Goal: Transaction & Acquisition: Obtain resource

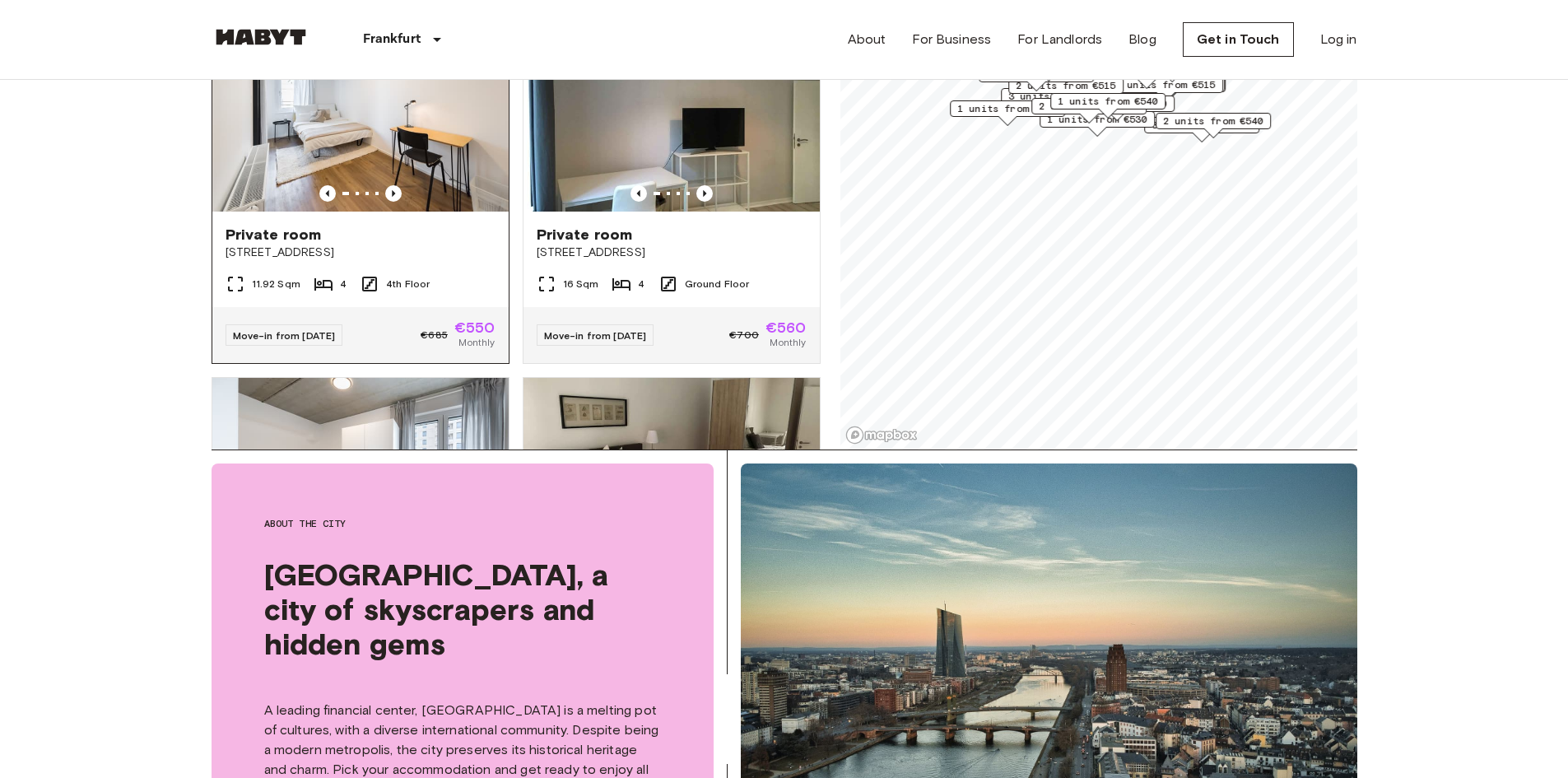
scroll to position [2799, 0]
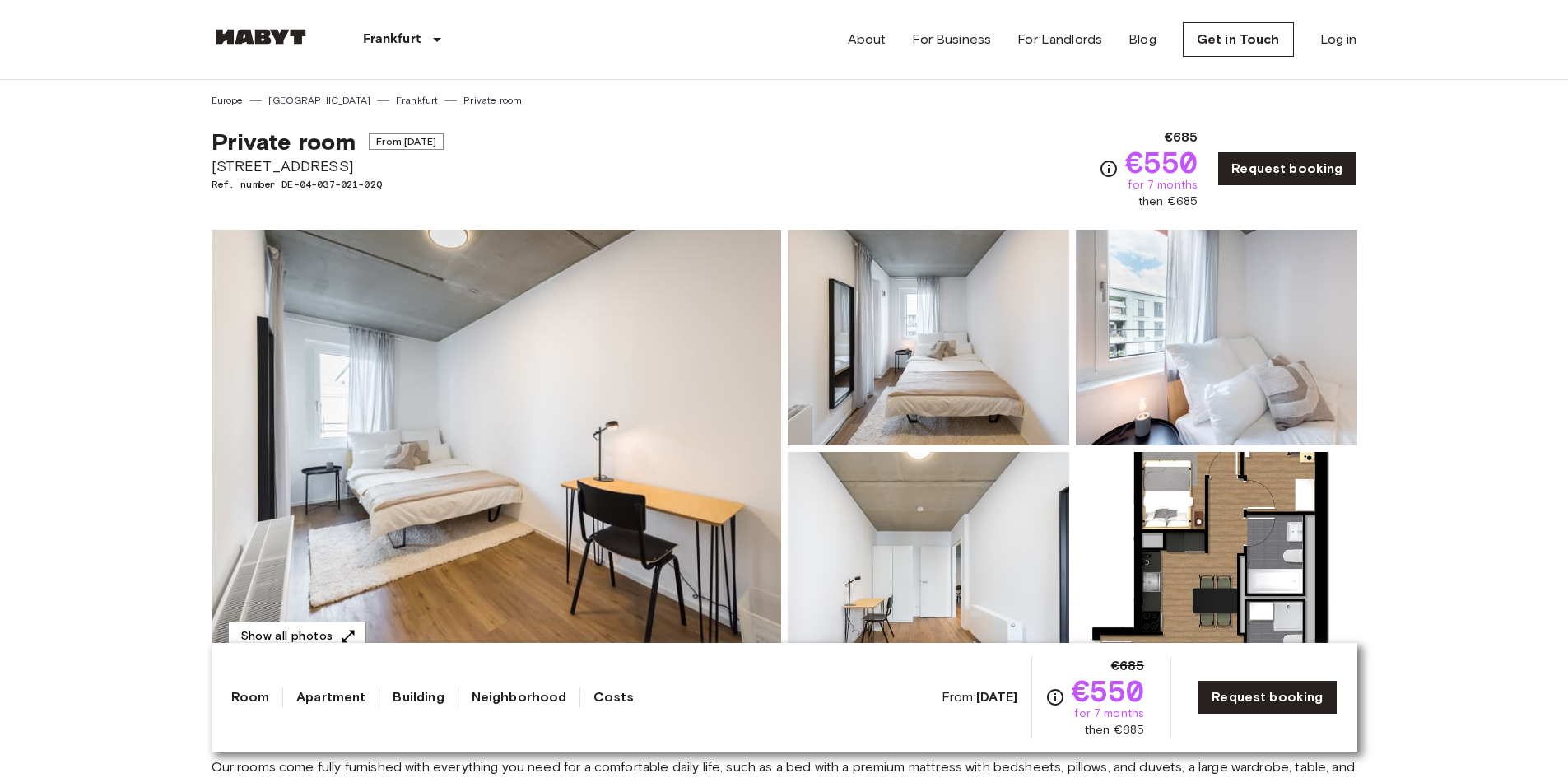
click at [899, 342] on img at bounding box center [928, 337] width 282 height 216
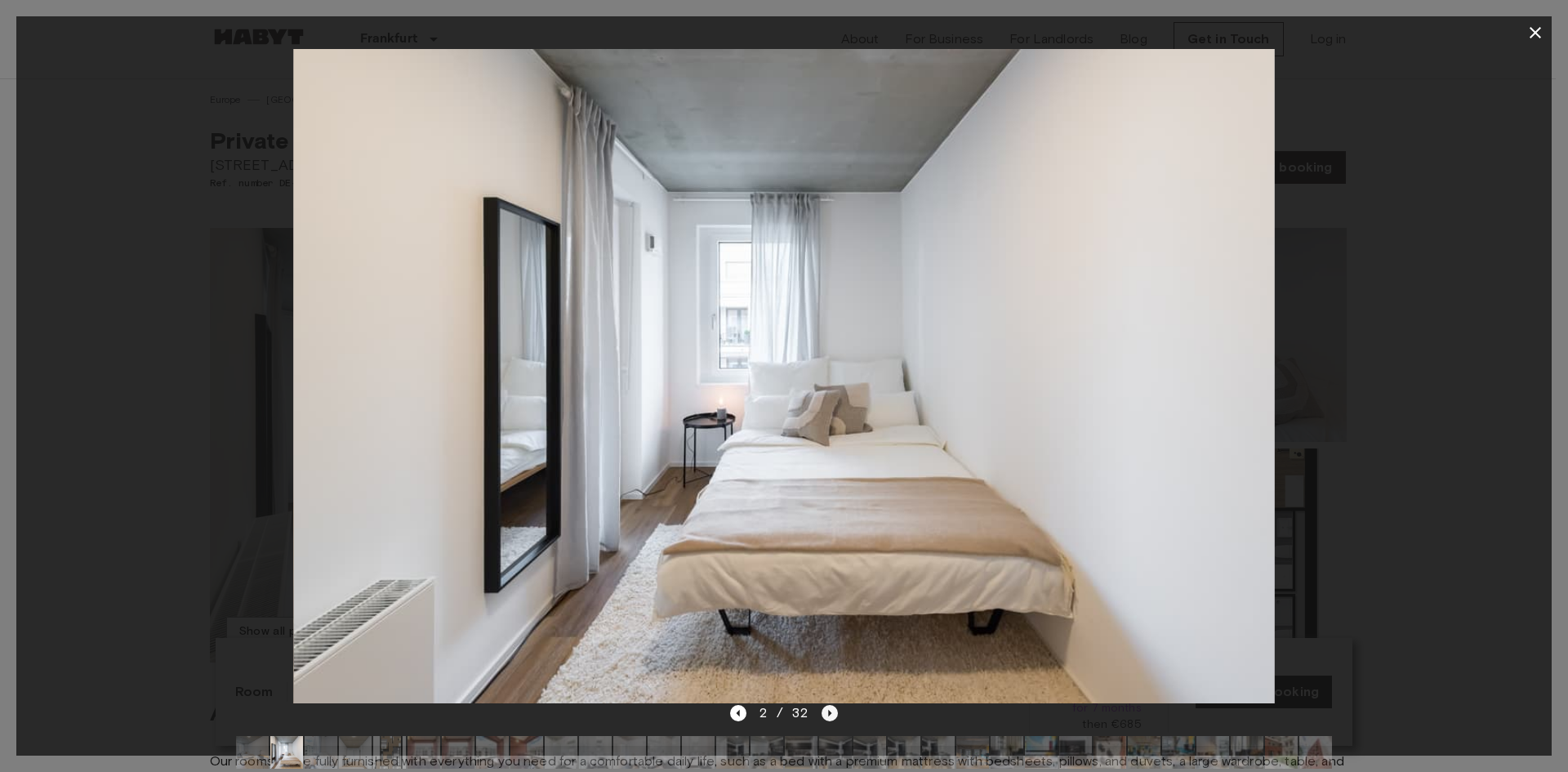
click at [826, 713] on icon "Next image" at bounding box center [829, 713] width 16 height 16
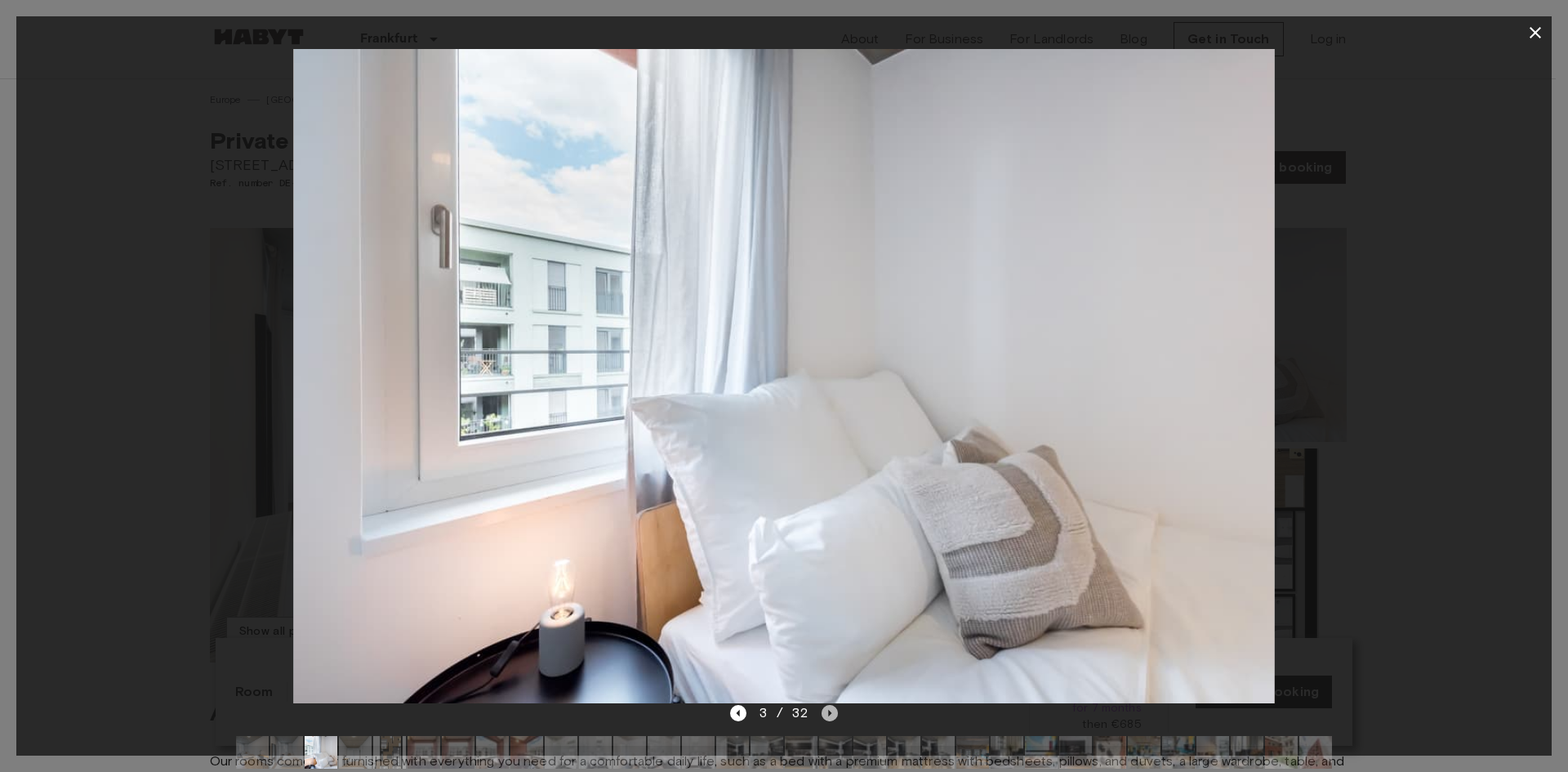
click at [826, 712] on icon "Next image" at bounding box center [829, 713] width 16 height 16
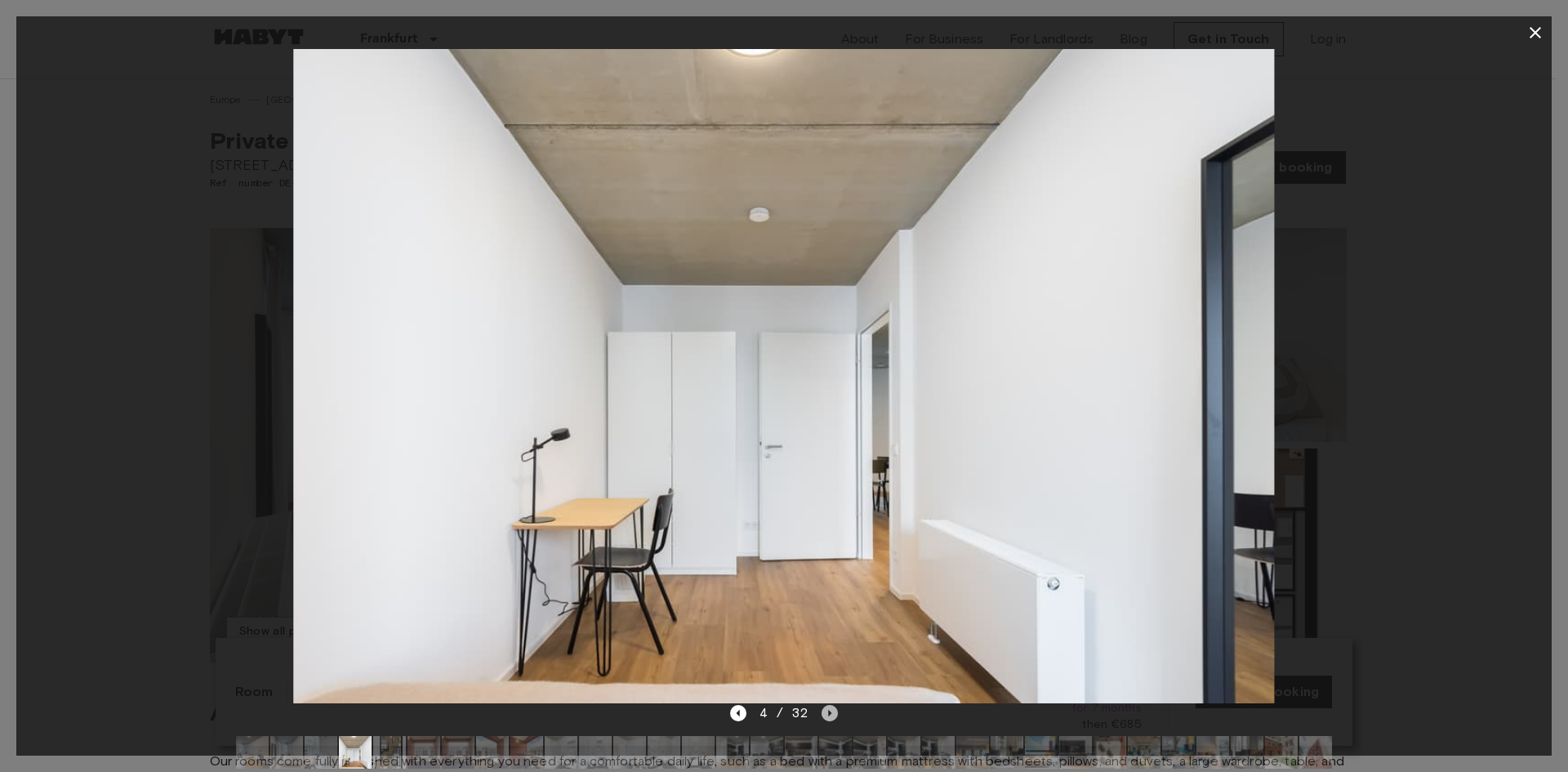
click at [826, 712] on icon "Next image" at bounding box center [829, 713] width 16 height 16
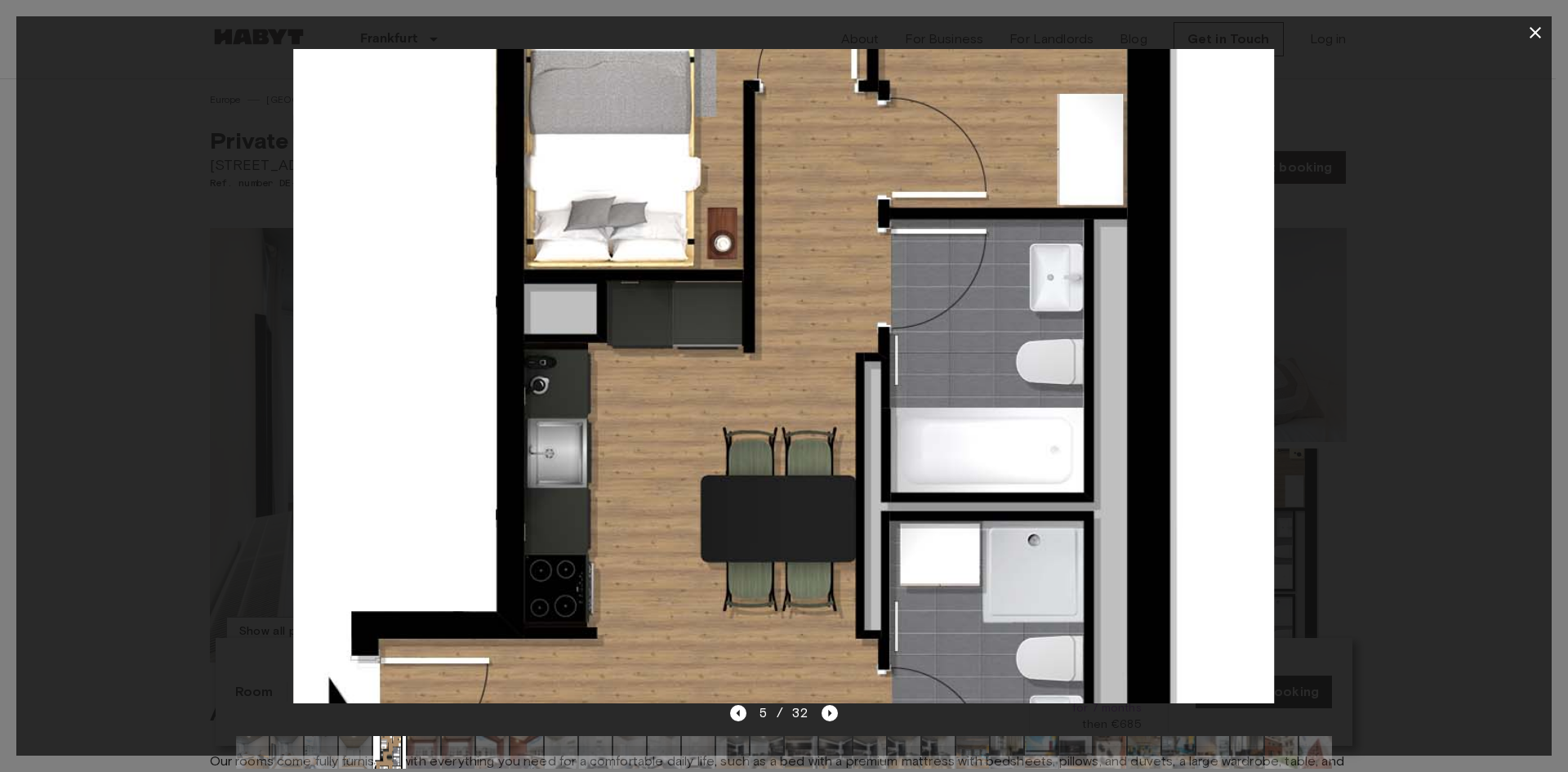
click at [745, 534] on img at bounding box center [783, 376] width 981 height 654
click at [837, 712] on icon "Next image" at bounding box center [829, 713] width 16 height 16
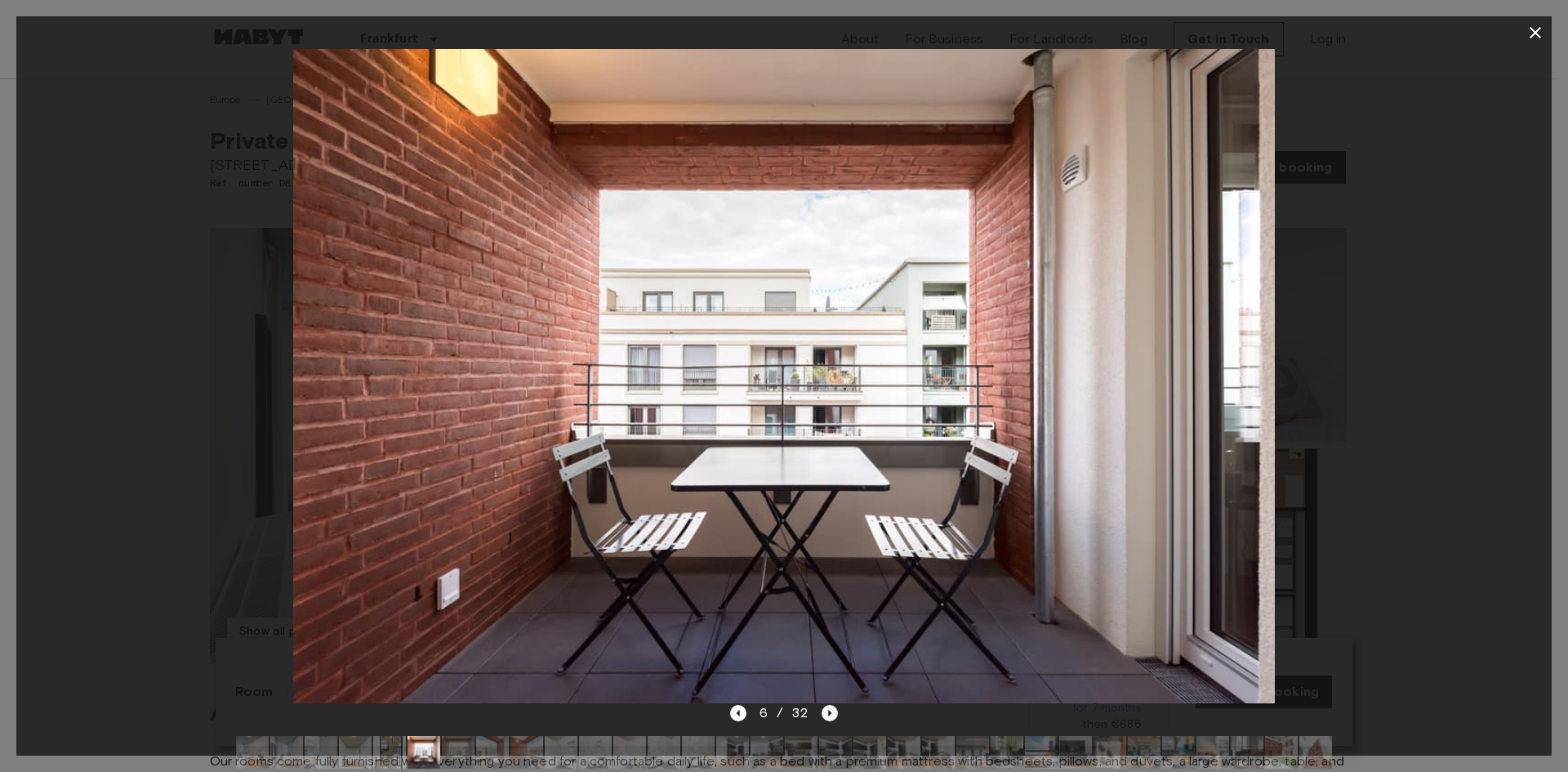
click at [831, 707] on icon "Next image" at bounding box center [829, 713] width 16 height 16
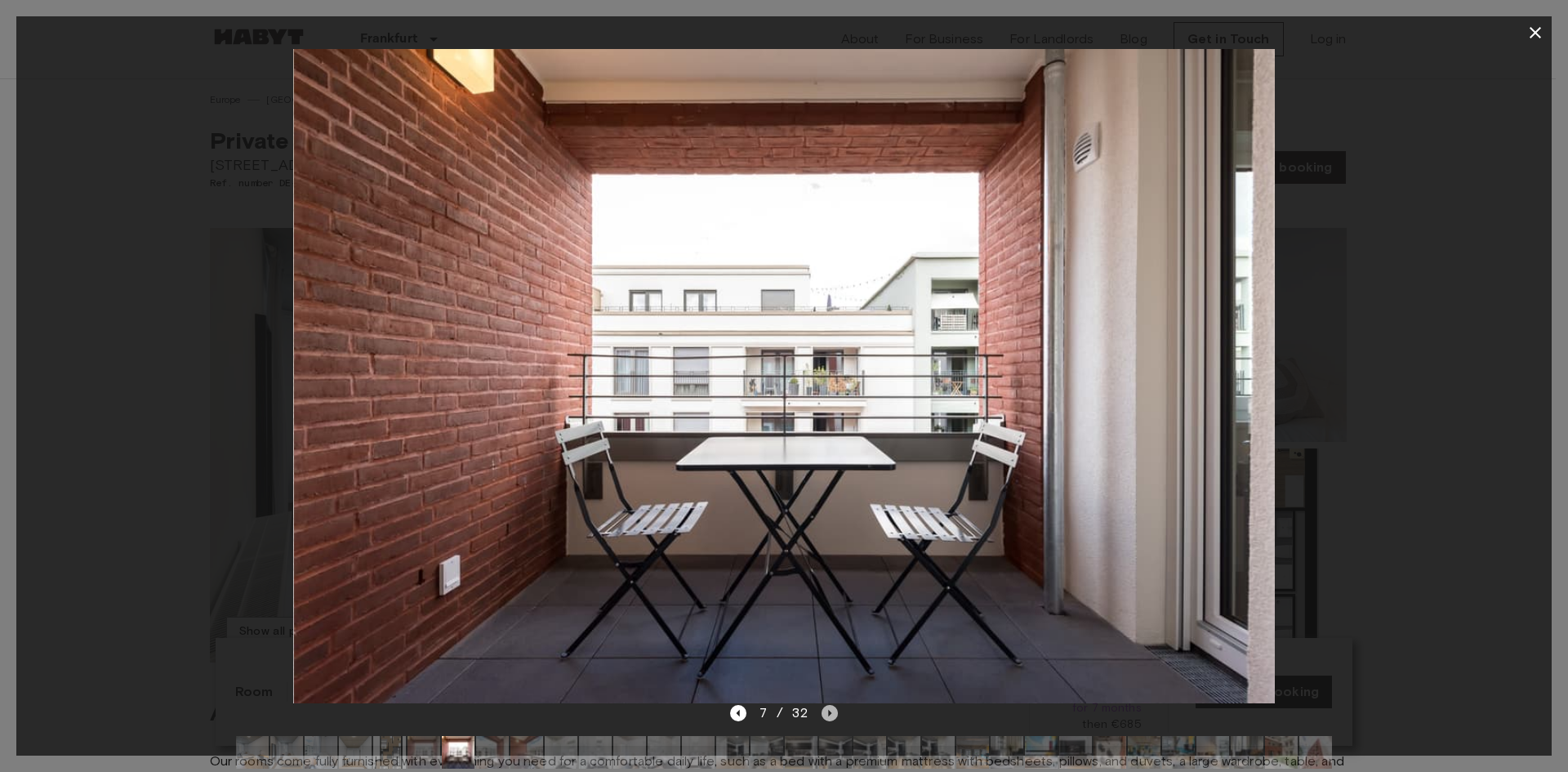
click at [831, 707] on icon "Next image" at bounding box center [829, 713] width 16 height 16
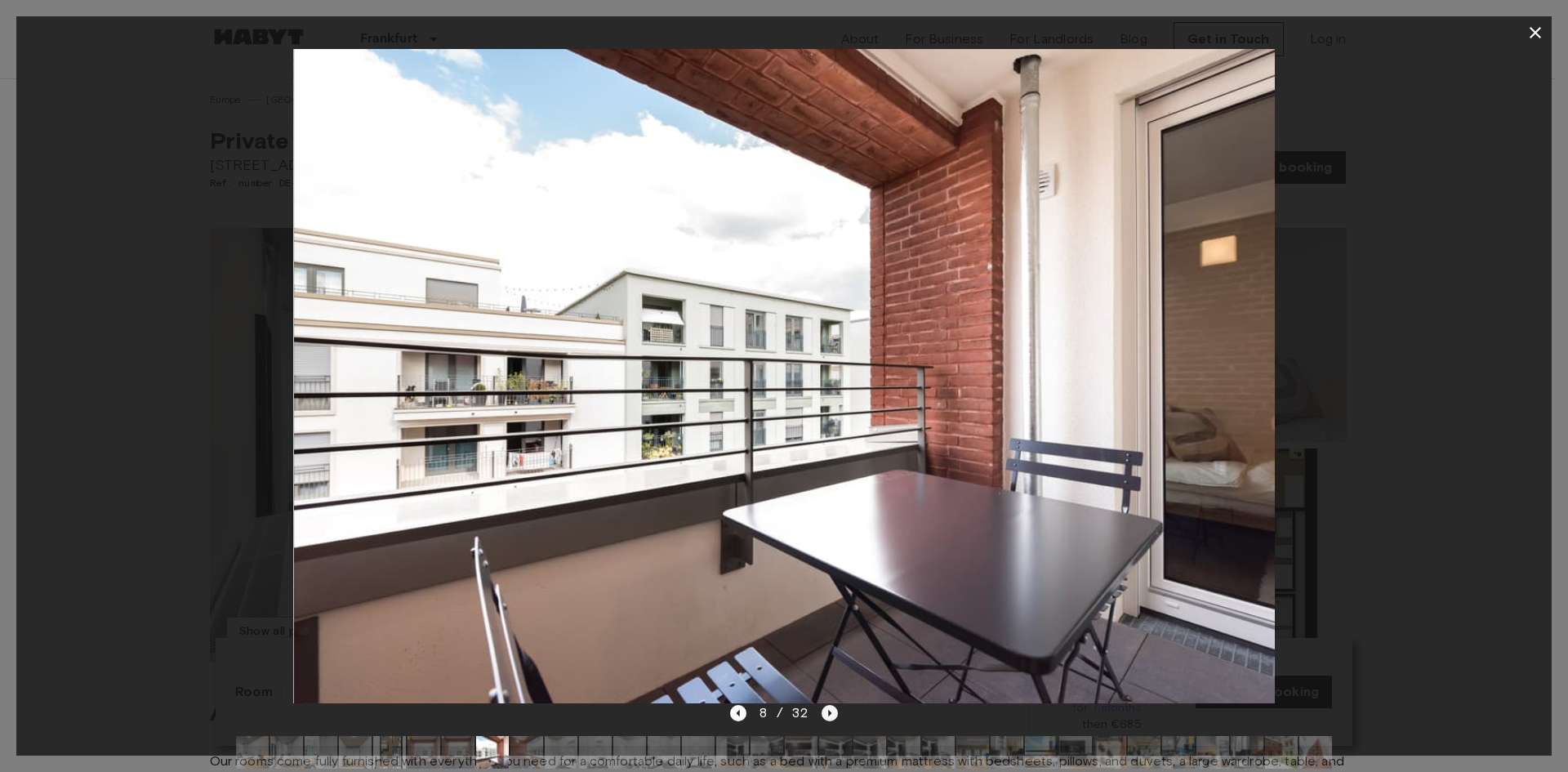
click at [831, 707] on icon "Next image" at bounding box center [829, 713] width 16 height 16
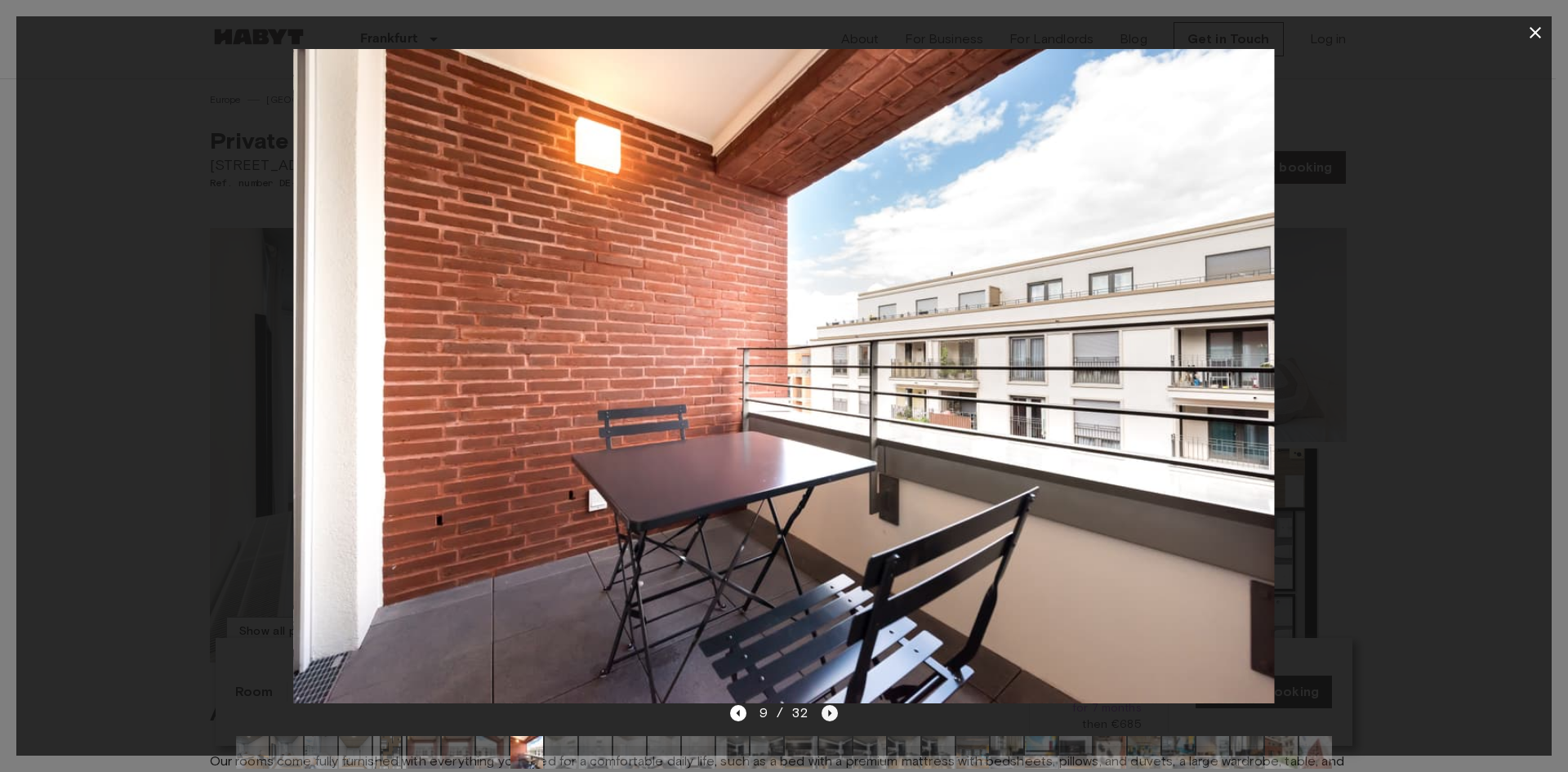
click at [831, 707] on icon "Next image" at bounding box center [829, 713] width 16 height 16
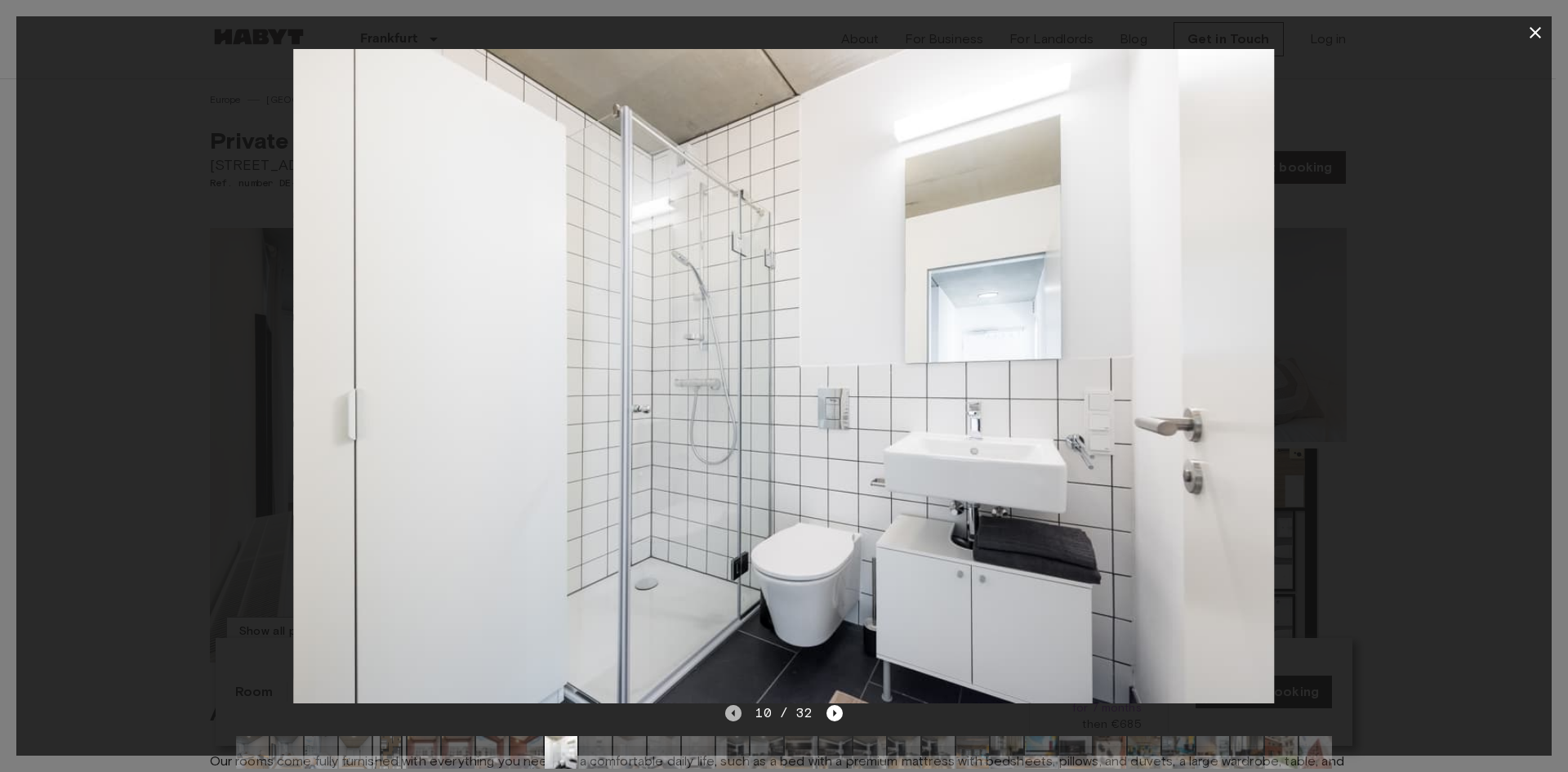
click at [739, 713] on icon "Previous image" at bounding box center [733, 713] width 16 height 16
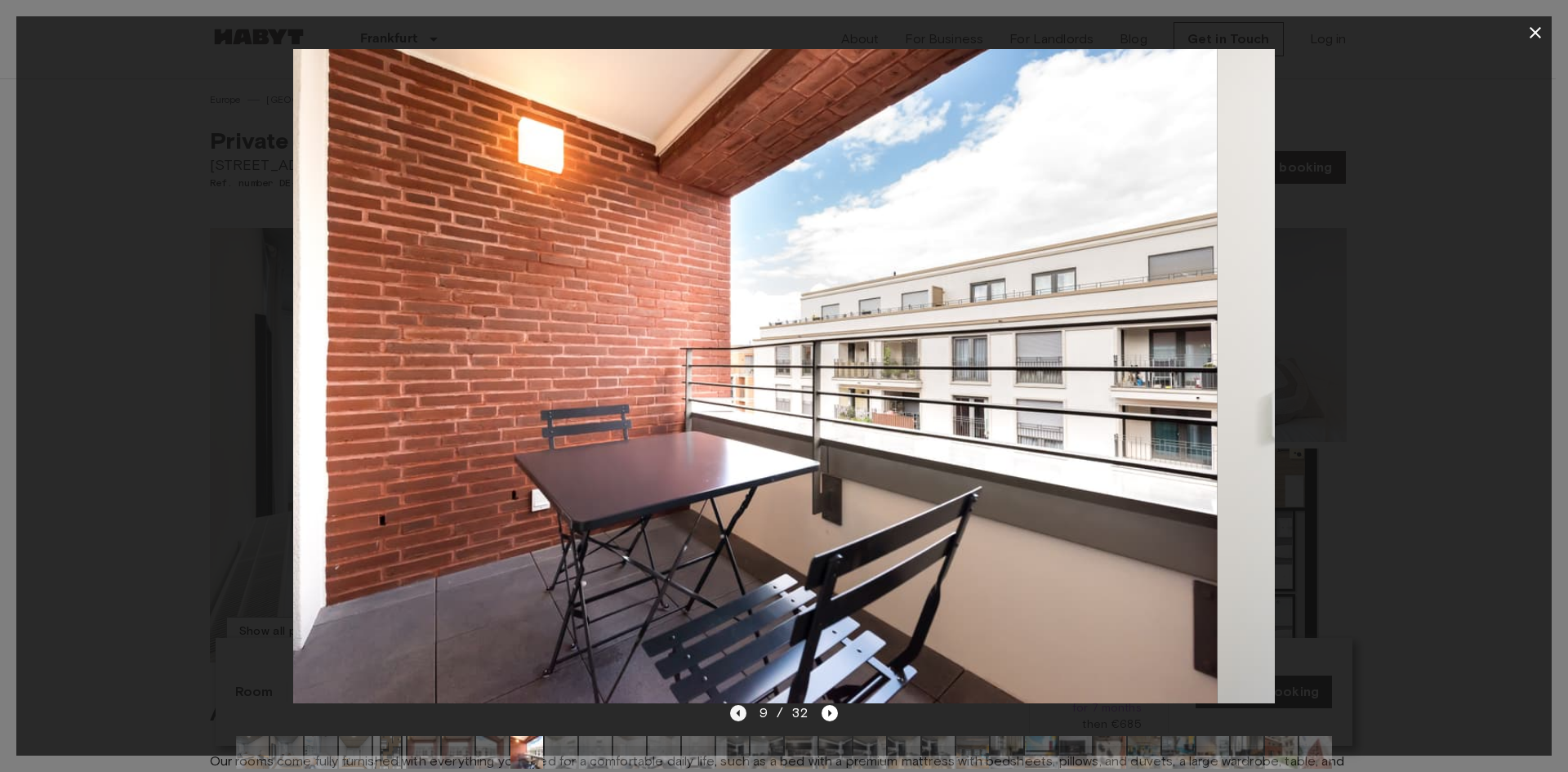
click at [739, 713] on icon "Previous image" at bounding box center [738, 713] width 3 height 7
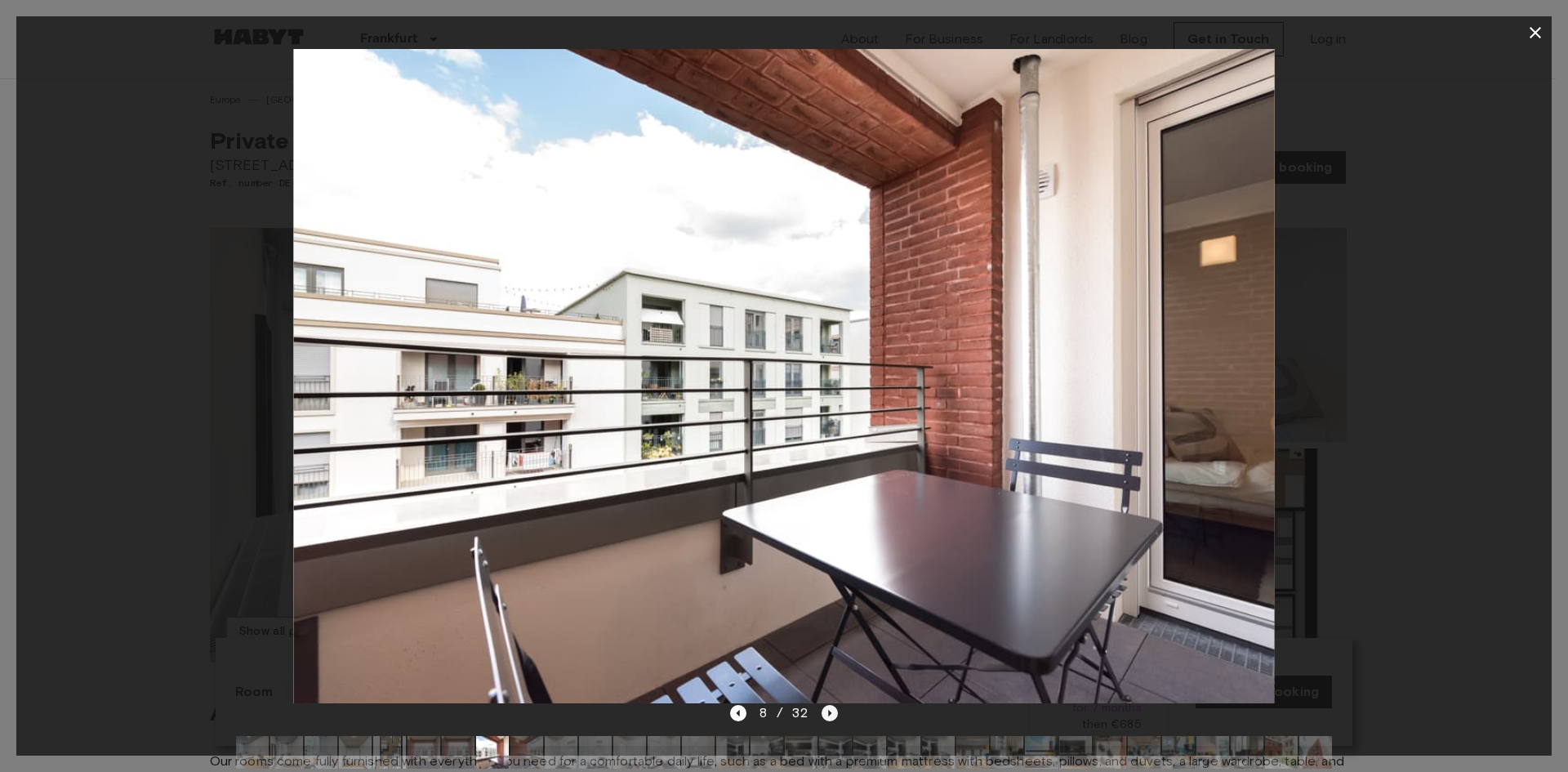
click at [826, 711] on icon "Next image" at bounding box center [829, 713] width 16 height 16
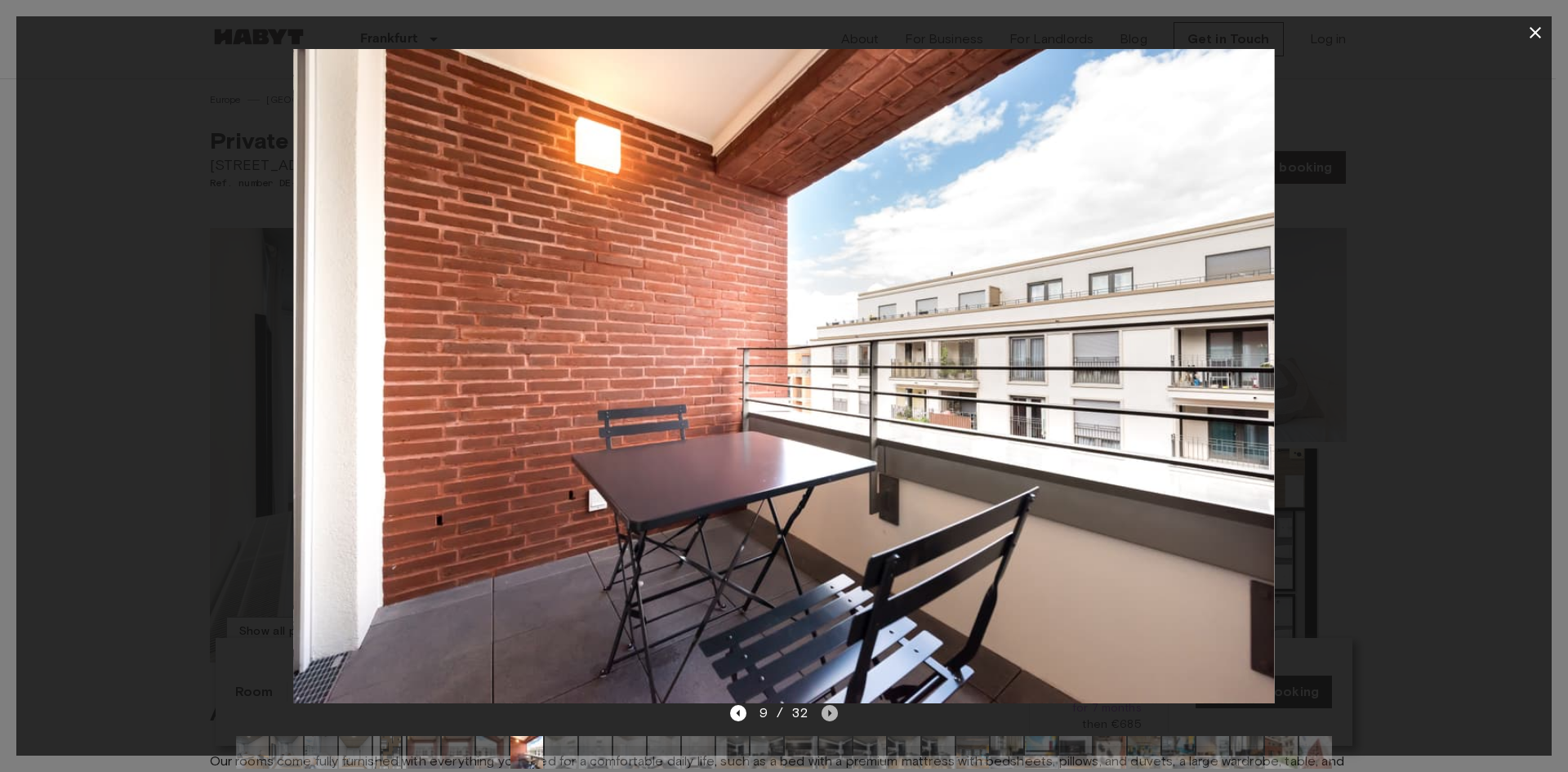
click at [826, 711] on icon "Next image" at bounding box center [829, 713] width 16 height 16
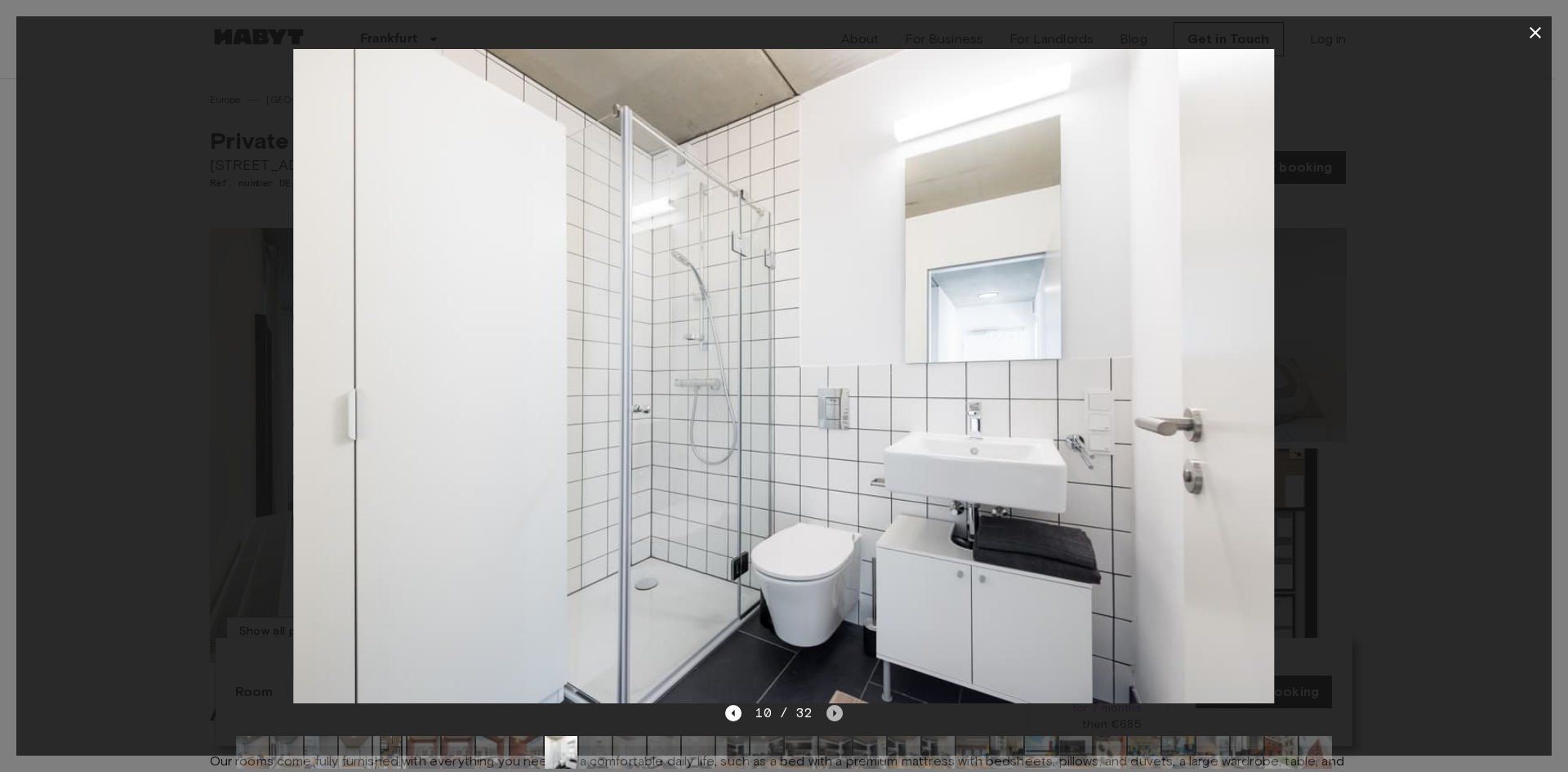
click at [826, 711] on icon "Next image" at bounding box center [834, 713] width 16 height 16
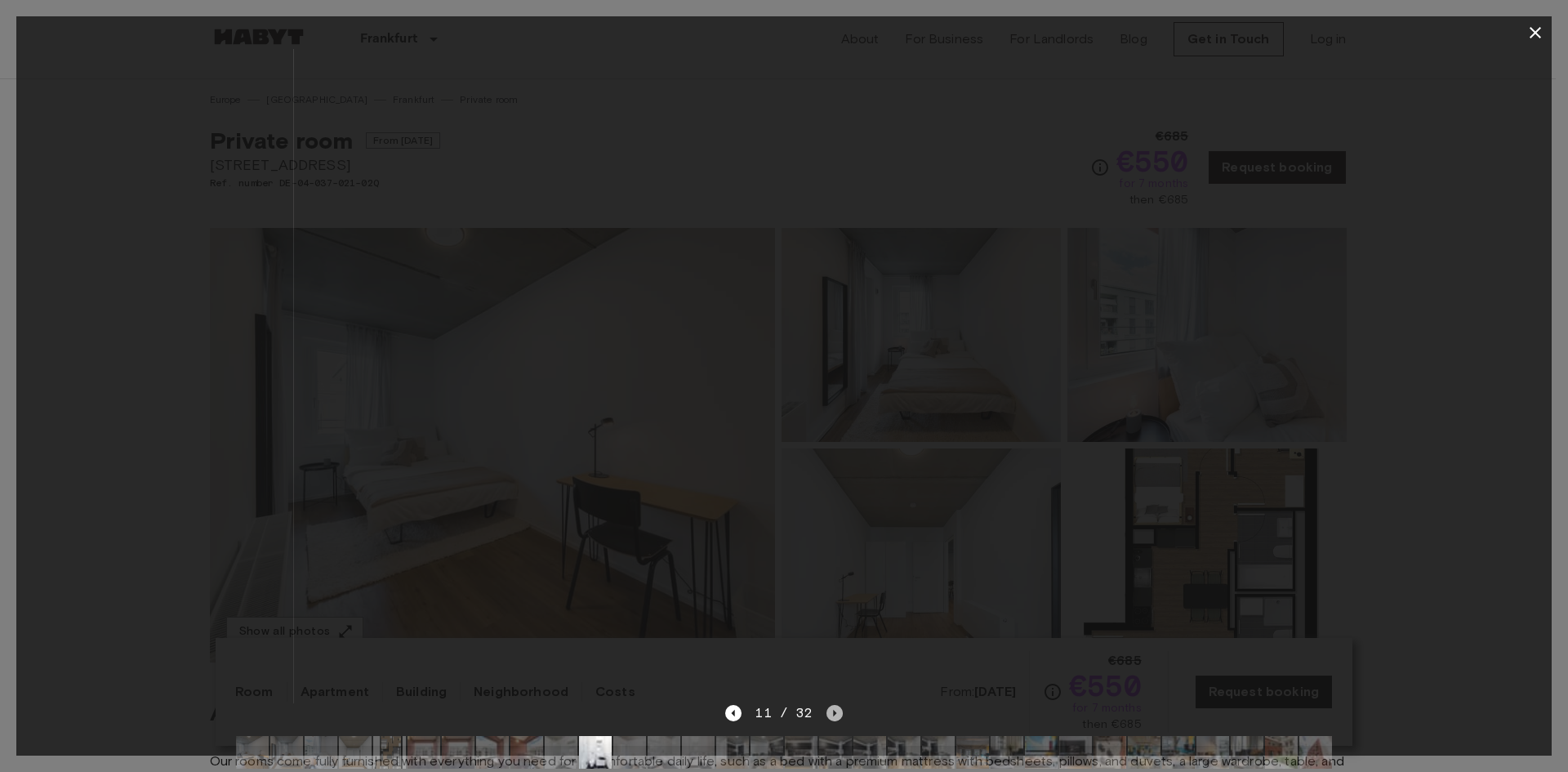
click at [833, 716] on icon "Next image" at bounding box center [834, 713] width 16 height 16
click at [837, 714] on icon "Next image" at bounding box center [834, 713] width 16 height 16
click at [837, 711] on icon "Next image" at bounding box center [834, 713] width 16 height 16
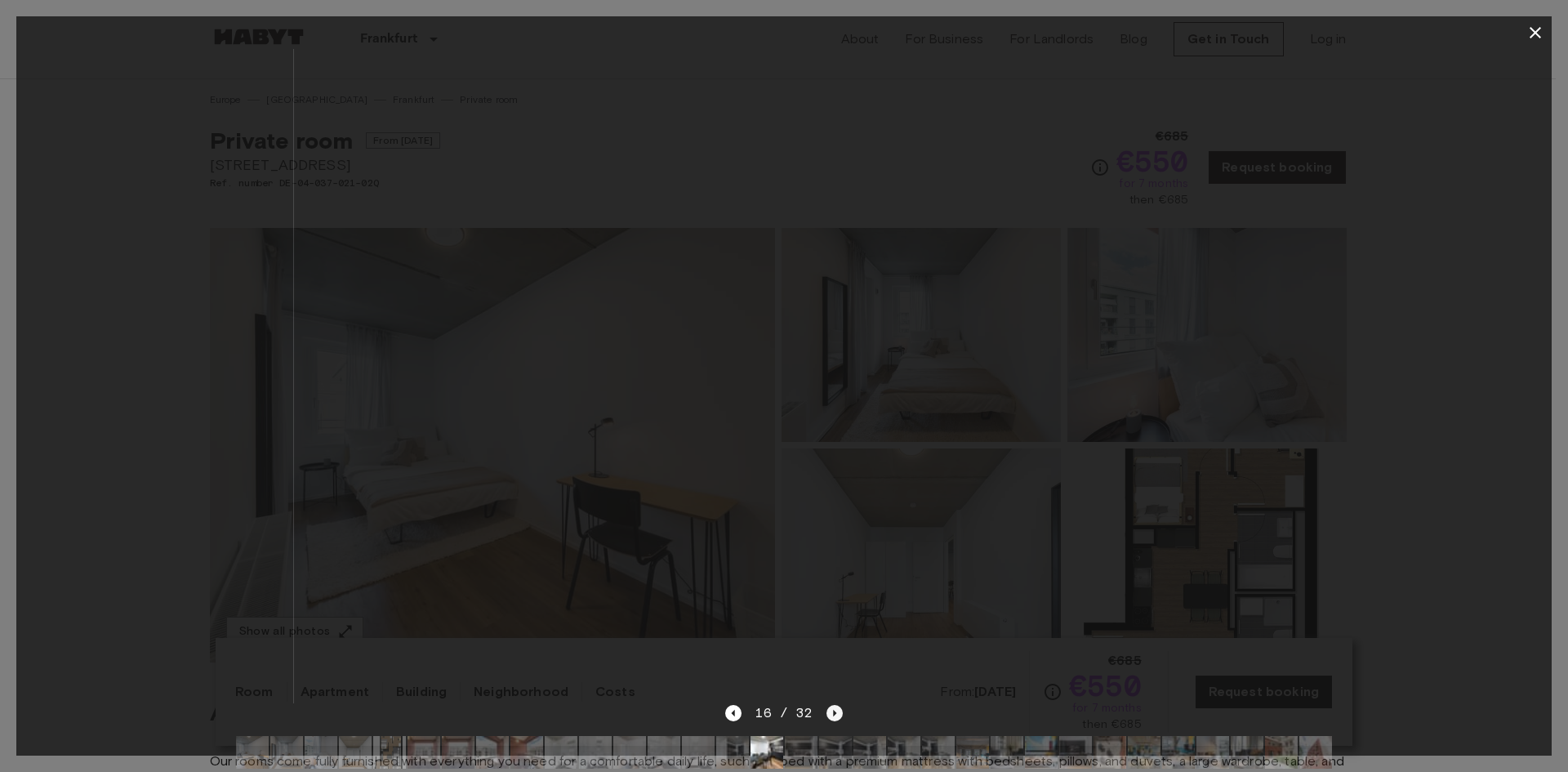
click at [837, 710] on icon "Next image" at bounding box center [834, 713] width 16 height 16
click at [831, 712] on icon "Next image" at bounding box center [834, 713] width 16 height 16
click at [831, 711] on icon "Next image" at bounding box center [834, 713] width 16 height 16
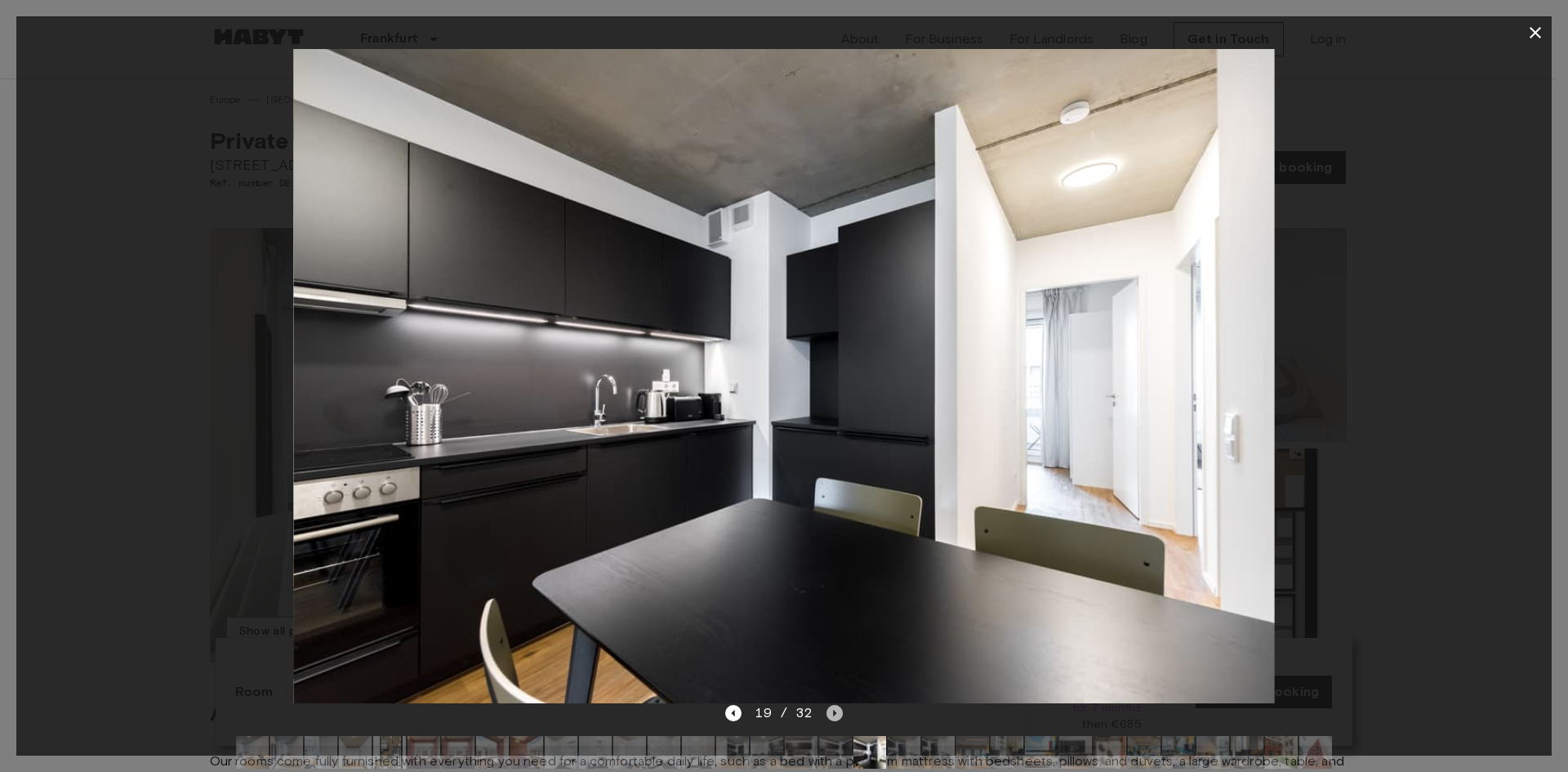
click at [831, 710] on icon "Next image" at bounding box center [834, 713] width 16 height 16
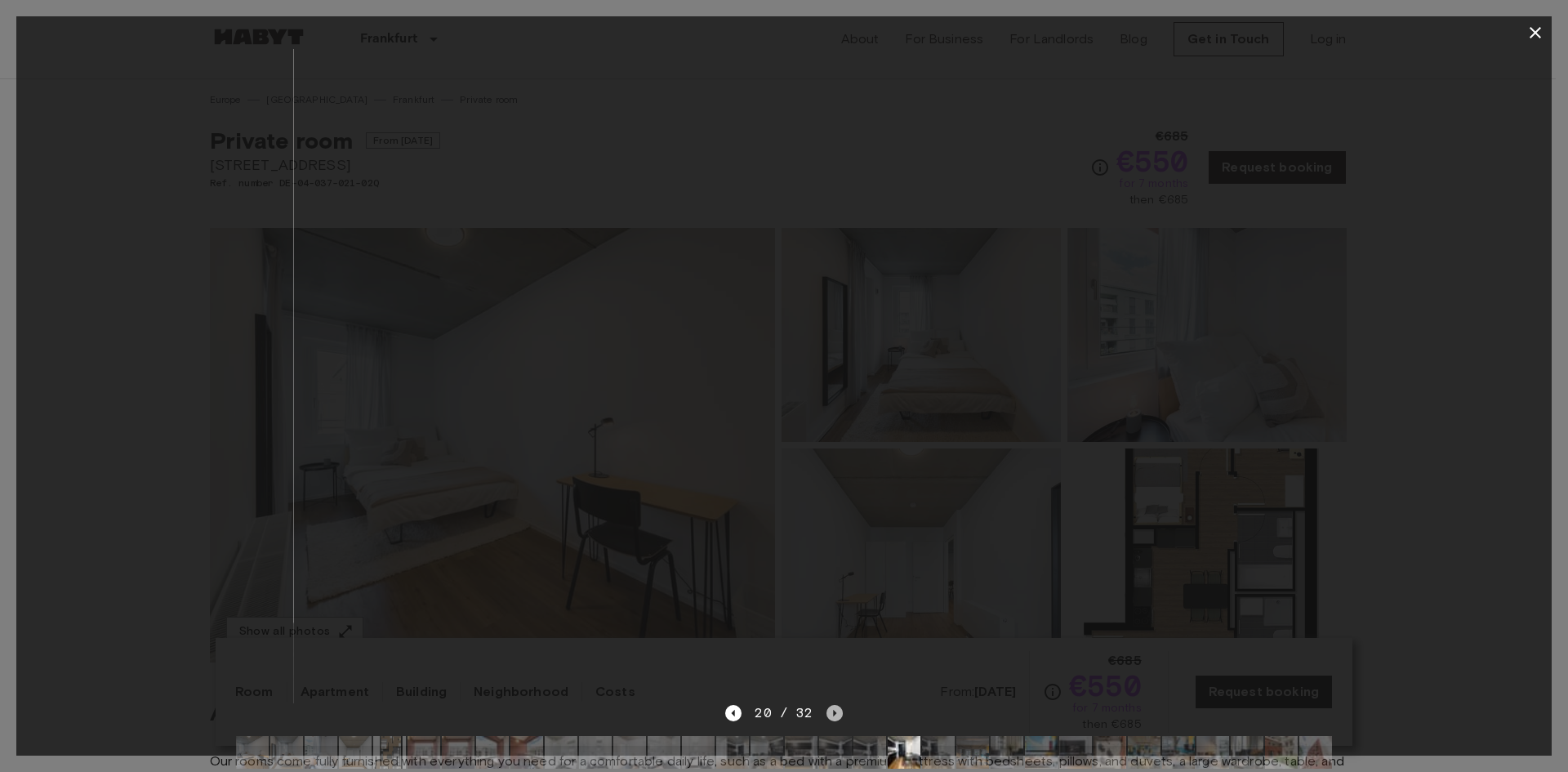
click at [831, 710] on icon "Next image" at bounding box center [834, 713] width 16 height 16
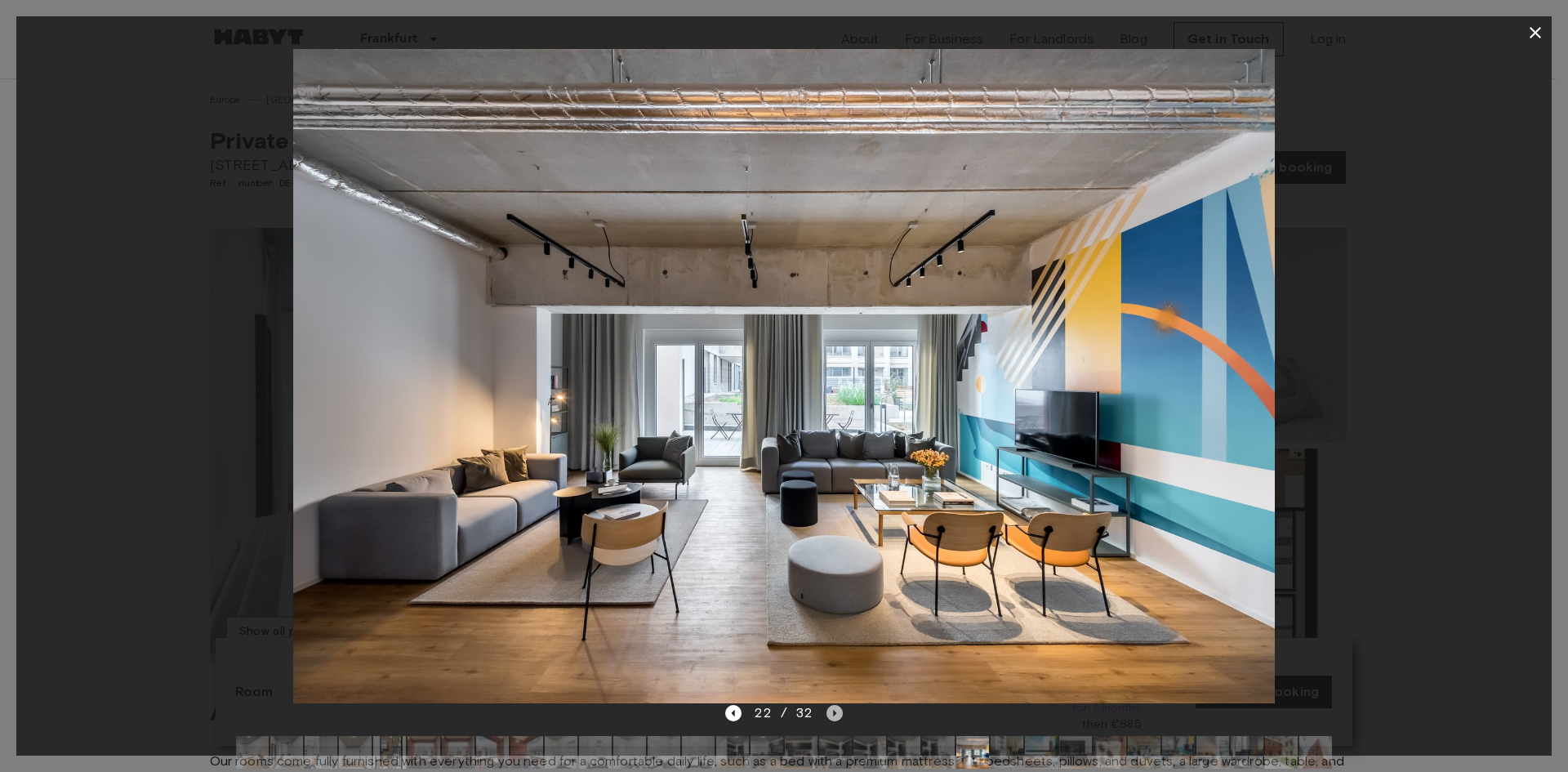
click at [831, 710] on icon "Next image" at bounding box center [834, 713] width 16 height 16
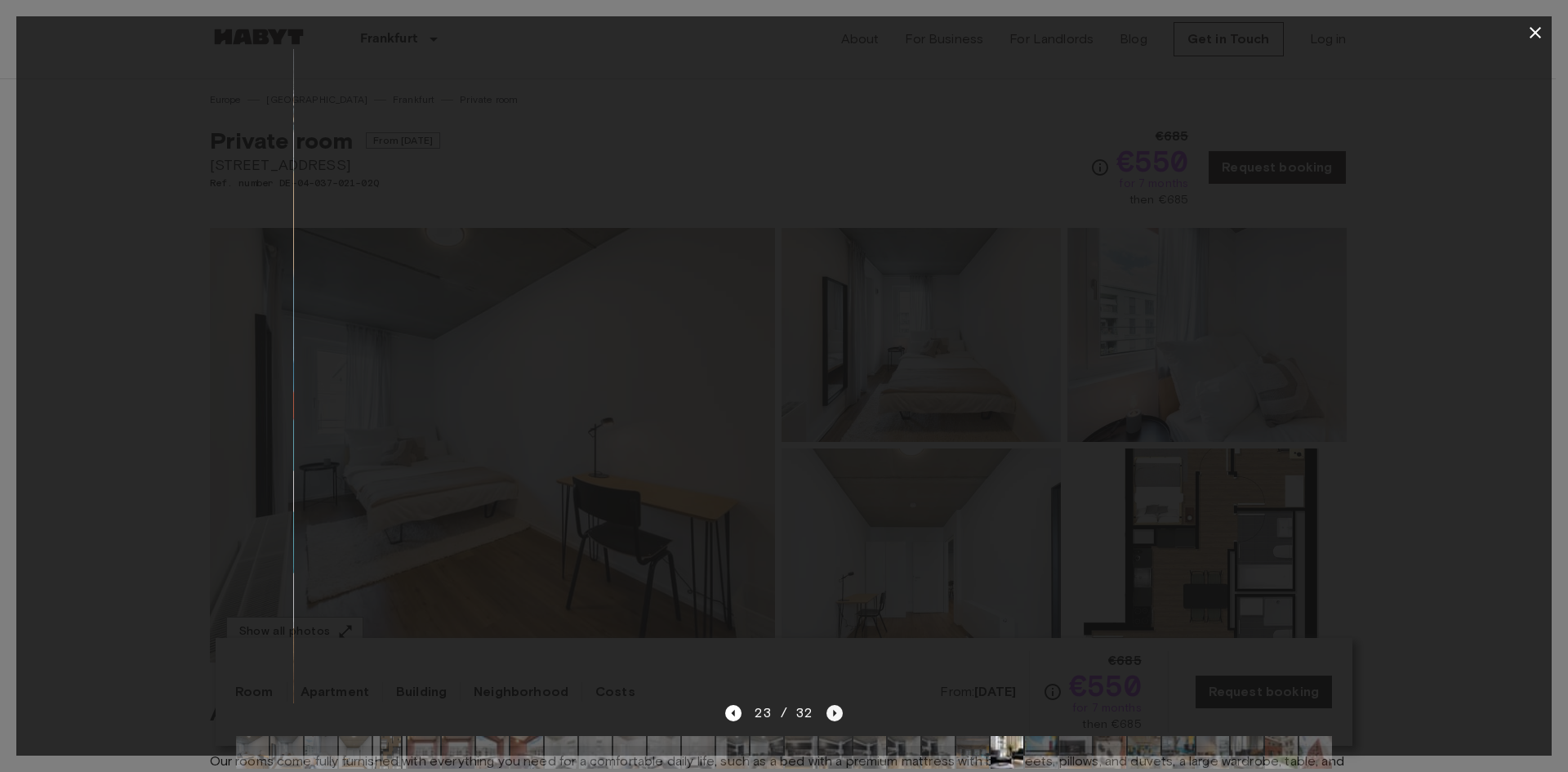
click at [831, 710] on icon "Next image" at bounding box center [834, 713] width 16 height 16
click at [832, 708] on icon "Next image" at bounding box center [834, 713] width 16 height 16
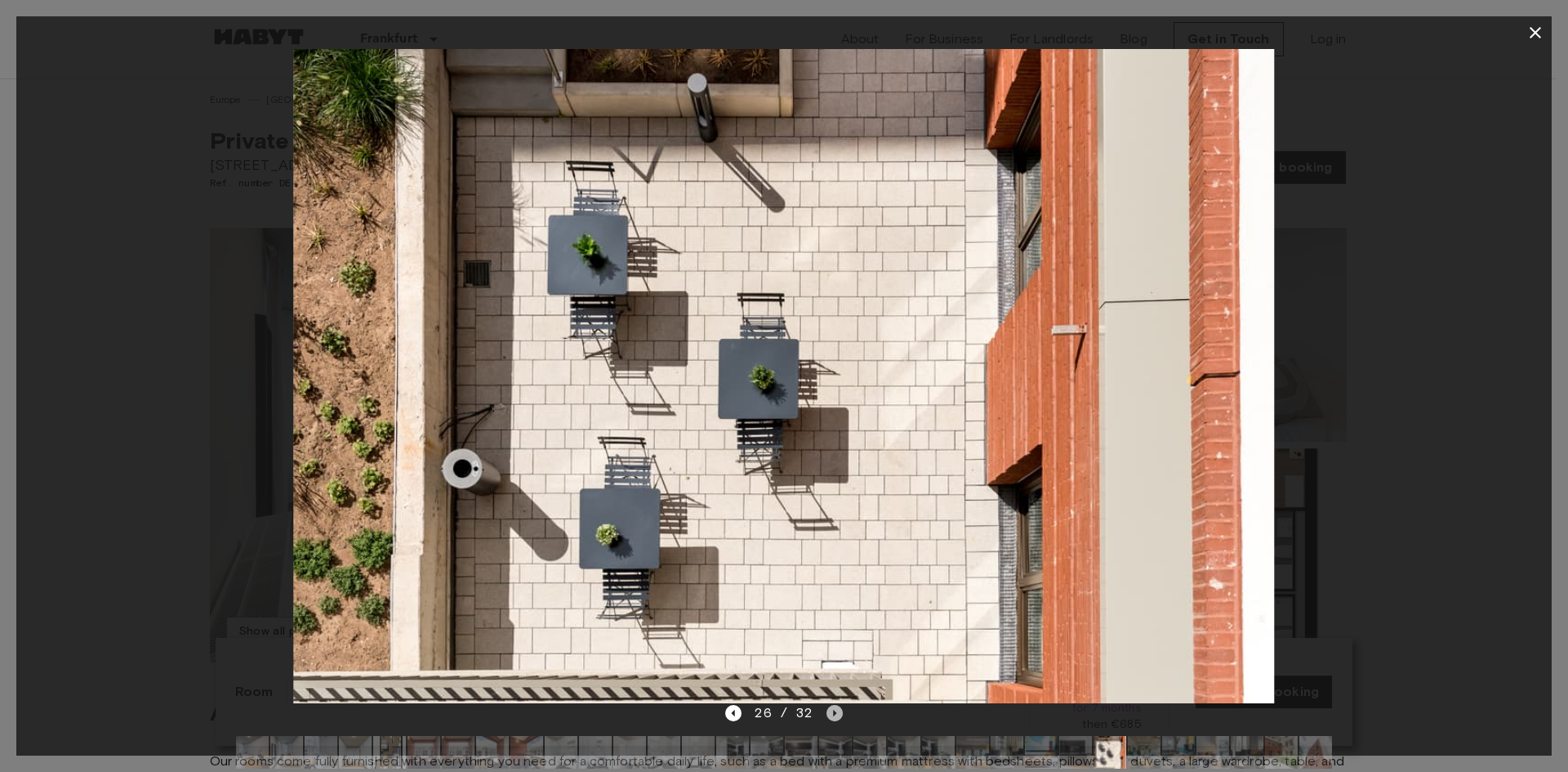
click at [832, 708] on icon "Next image" at bounding box center [834, 713] width 16 height 16
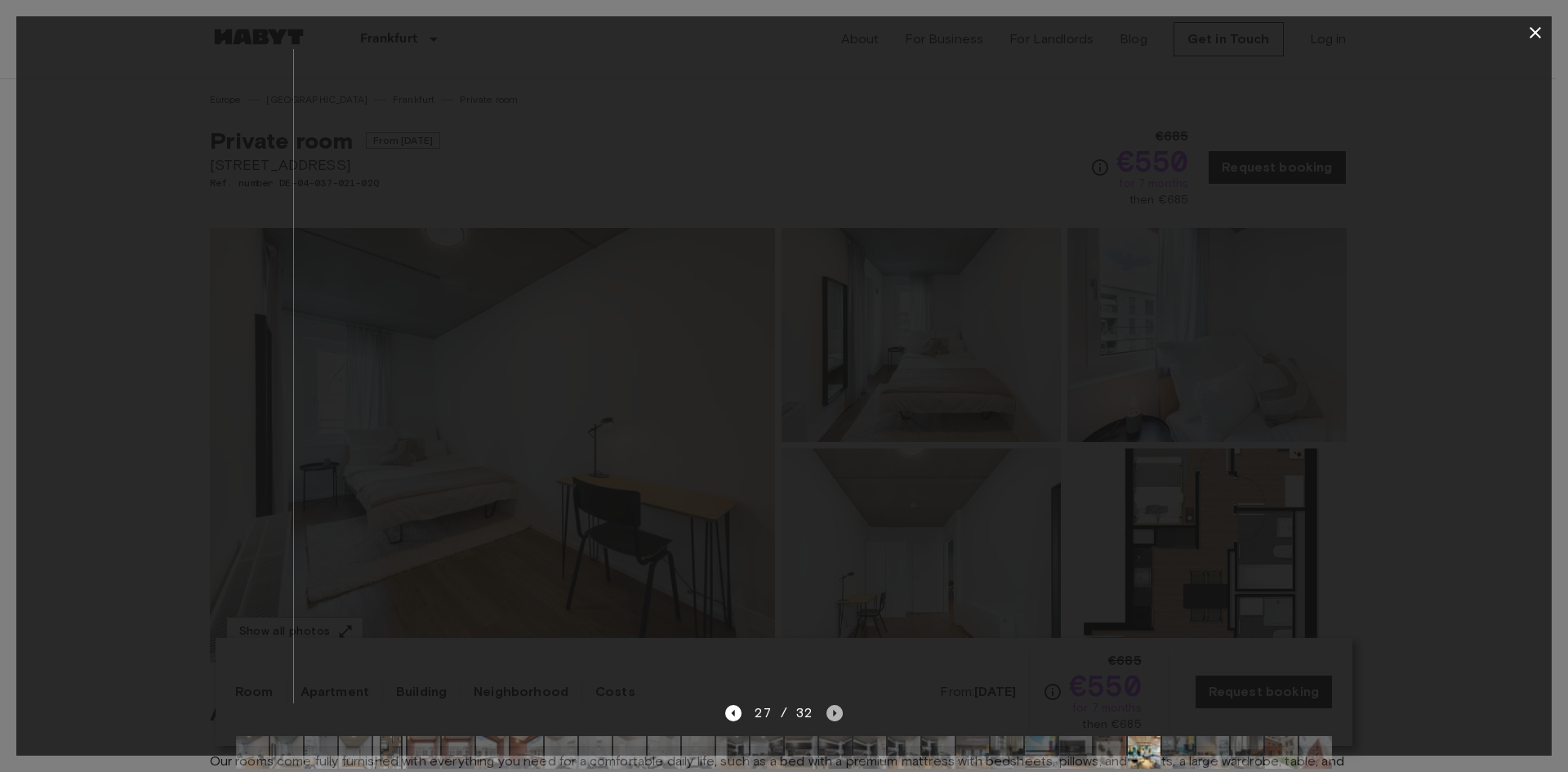
click at [832, 707] on icon "Next image" at bounding box center [834, 713] width 16 height 16
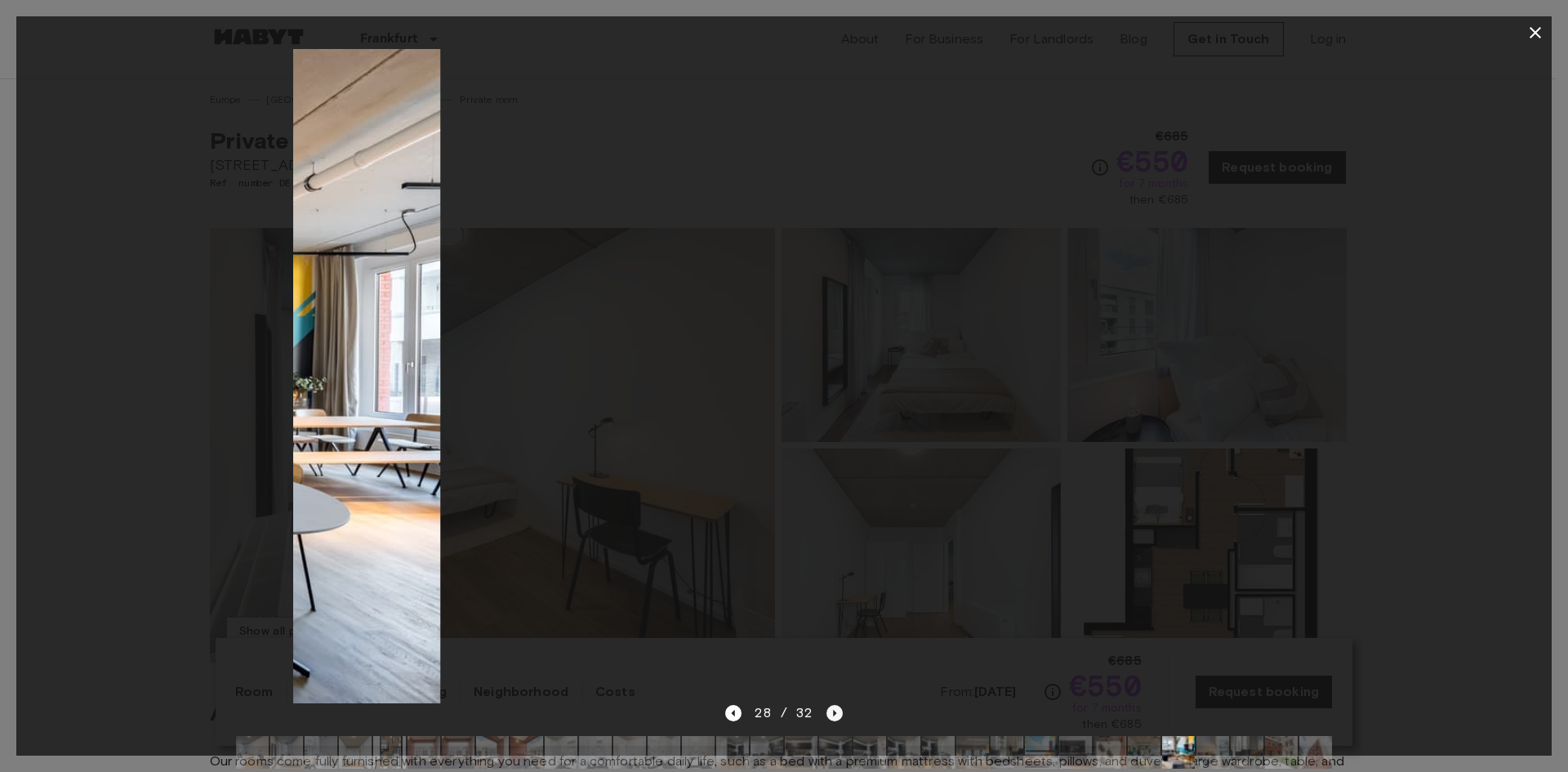
click at [832, 707] on icon "Next image" at bounding box center [834, 713] width 16 height 16
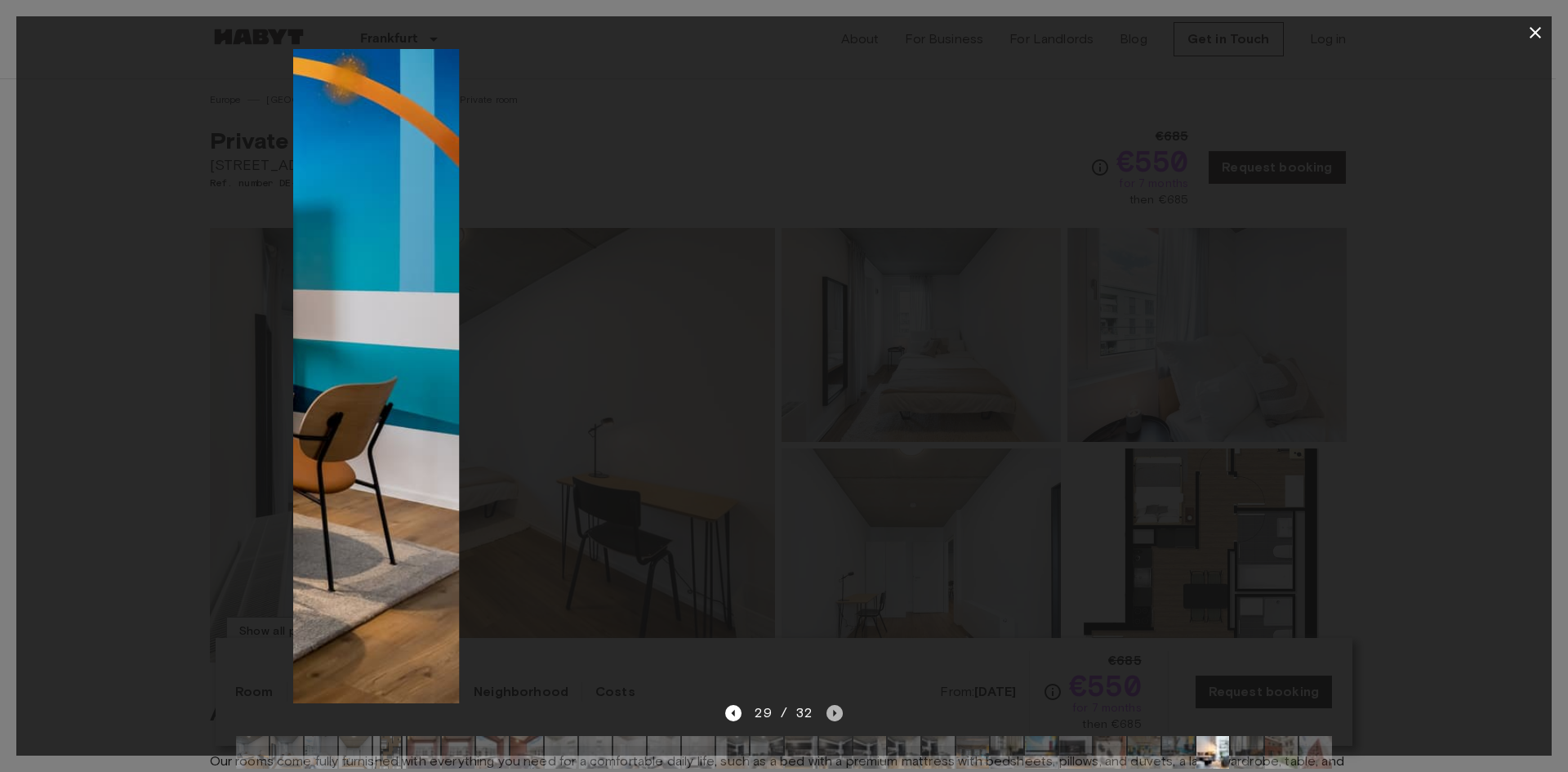
click at [832, 707] on icon "Next image" at bounding box center [834, 713] width 16 height 16
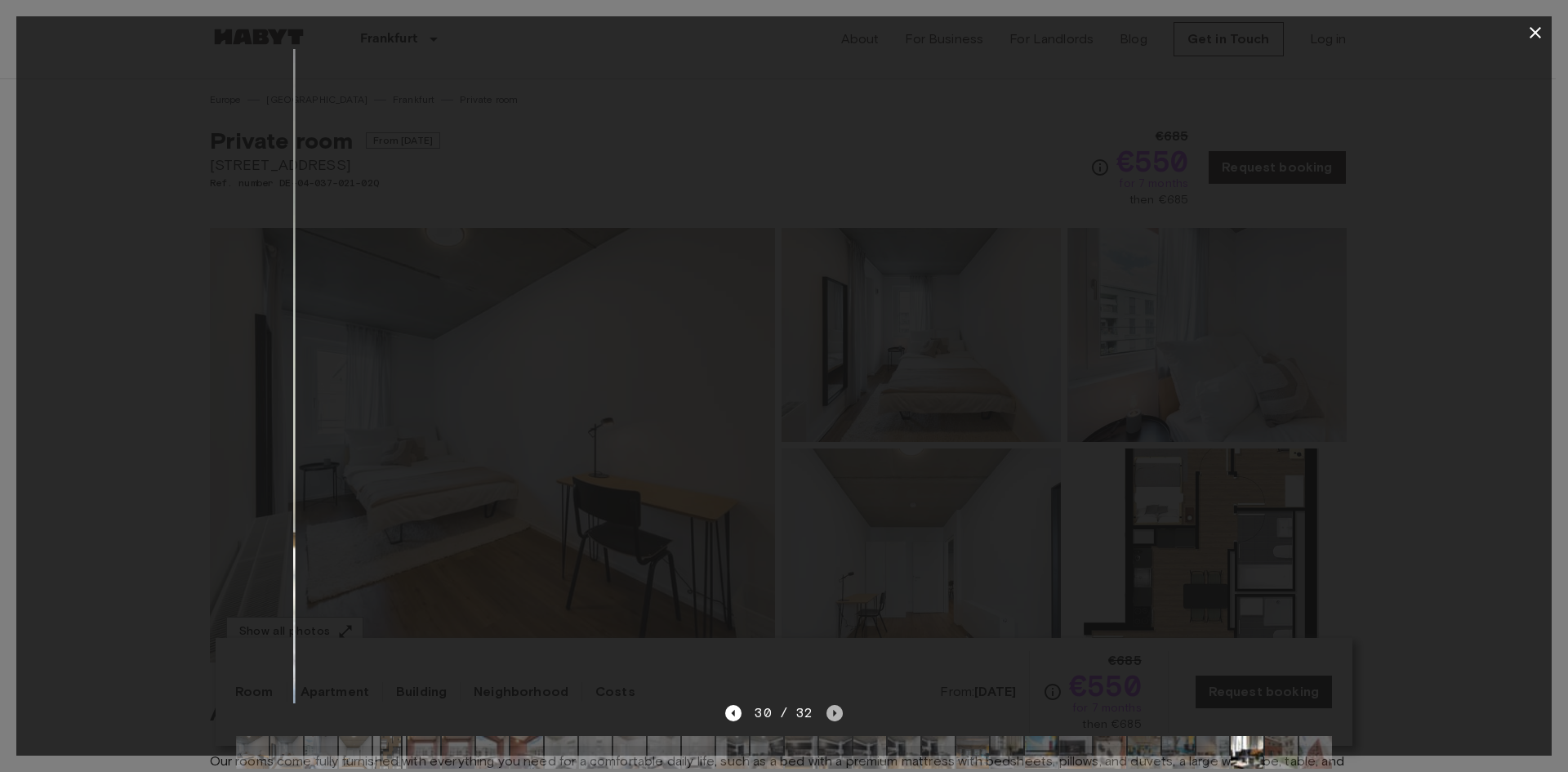
click at [832, 707] on icon "Next image" at bounding box center [834, 713] width 16 height 16
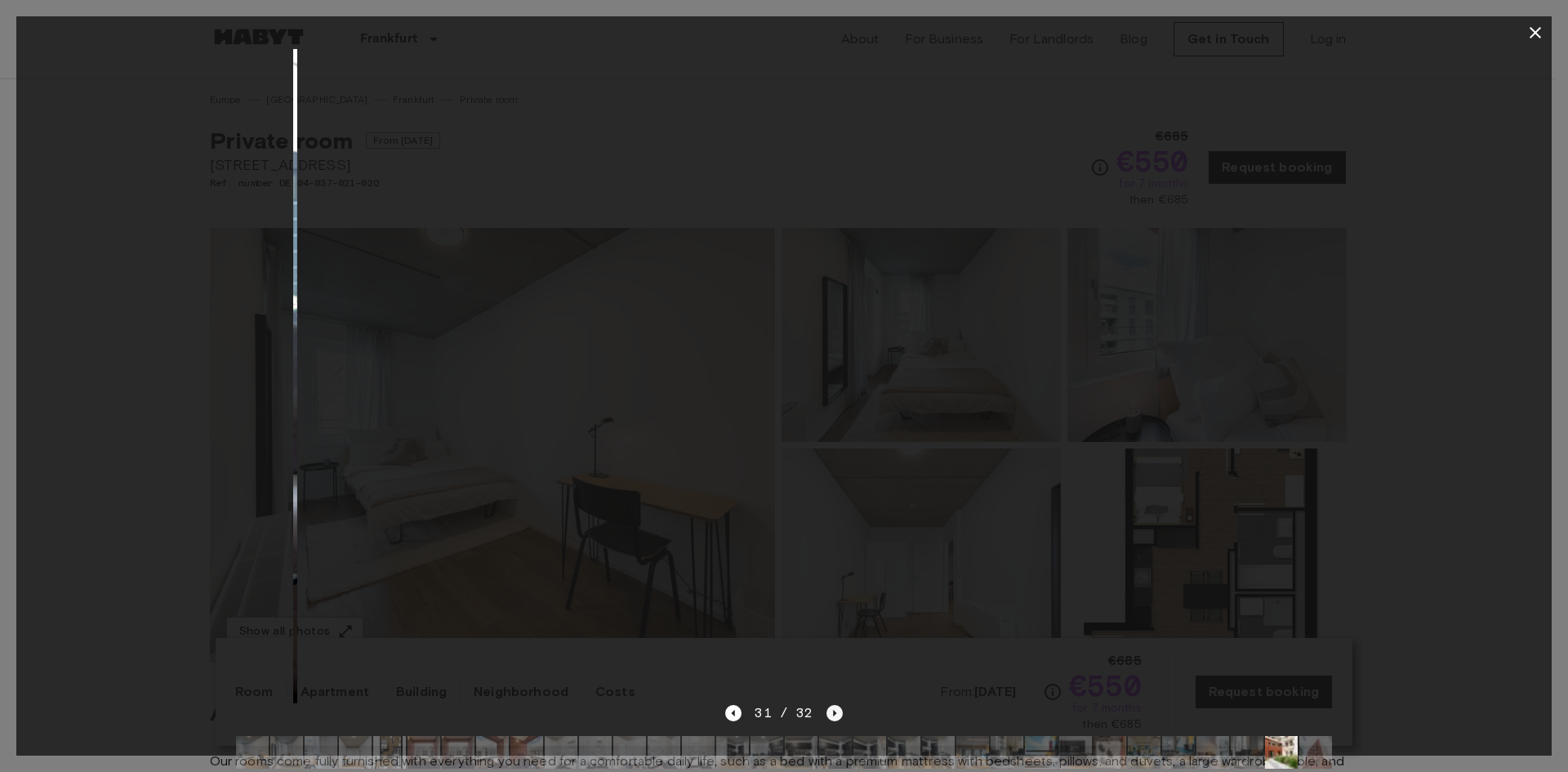
click at [832, 707] on icon "Next image" at bounding box center [834, 713] width 16 height 16
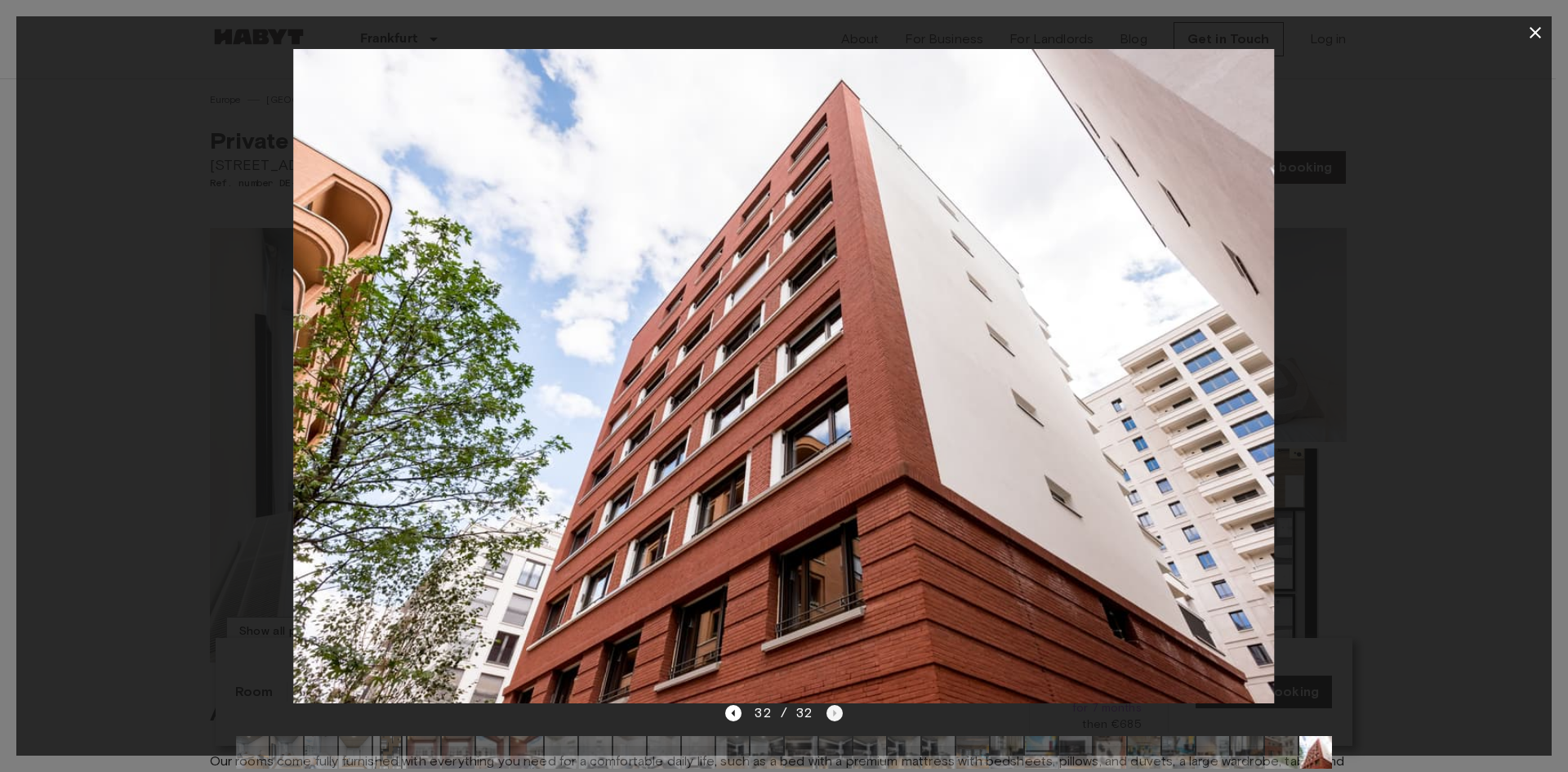
click at [832, 707] on div "32 / 32" at bounding box center [784, 713] width 117 height 20
click at [1530, 31] on icon "button" at bounding box center [1535, 32] width 20 height 20
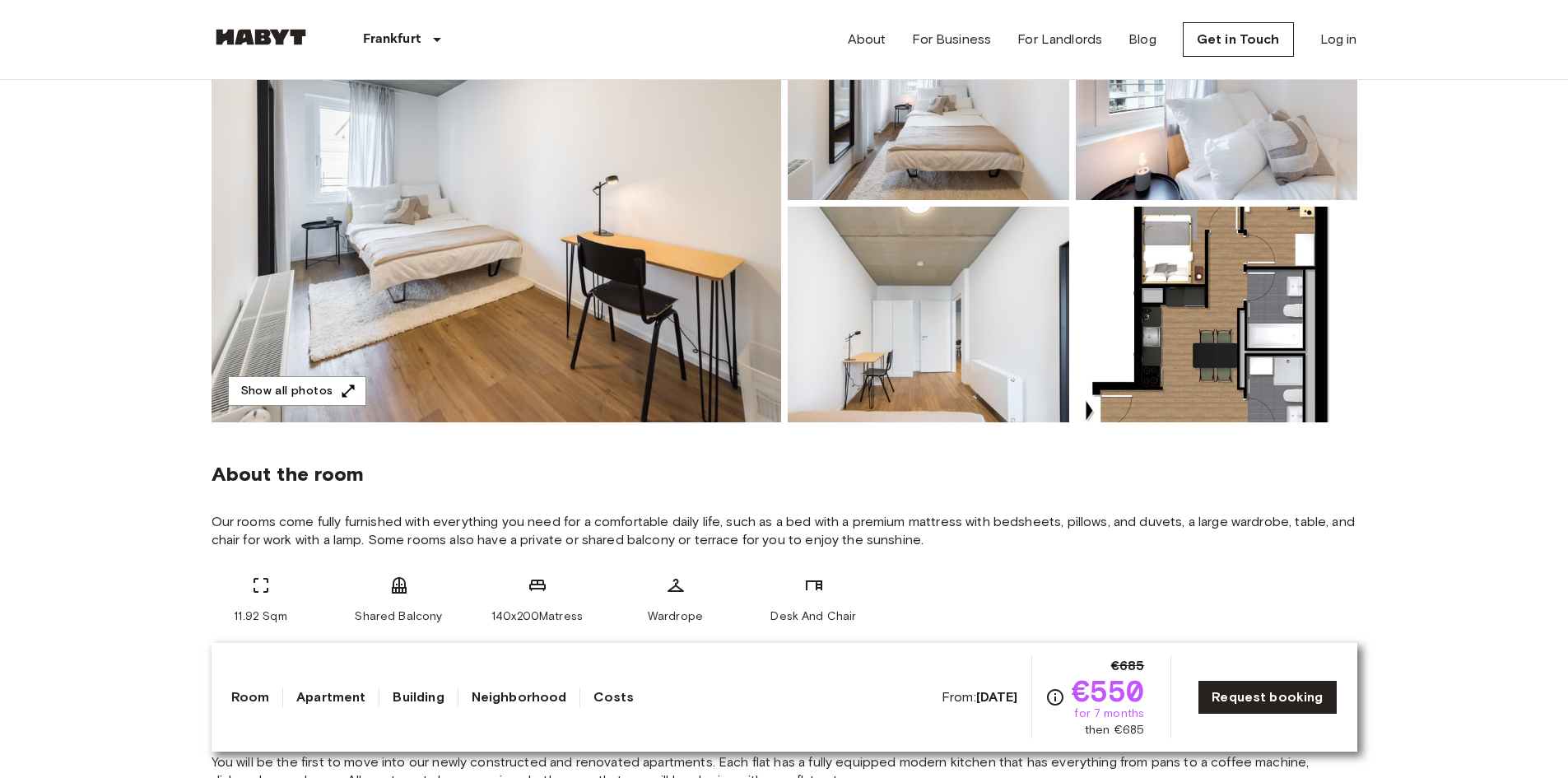
scroll to position [164, 0]
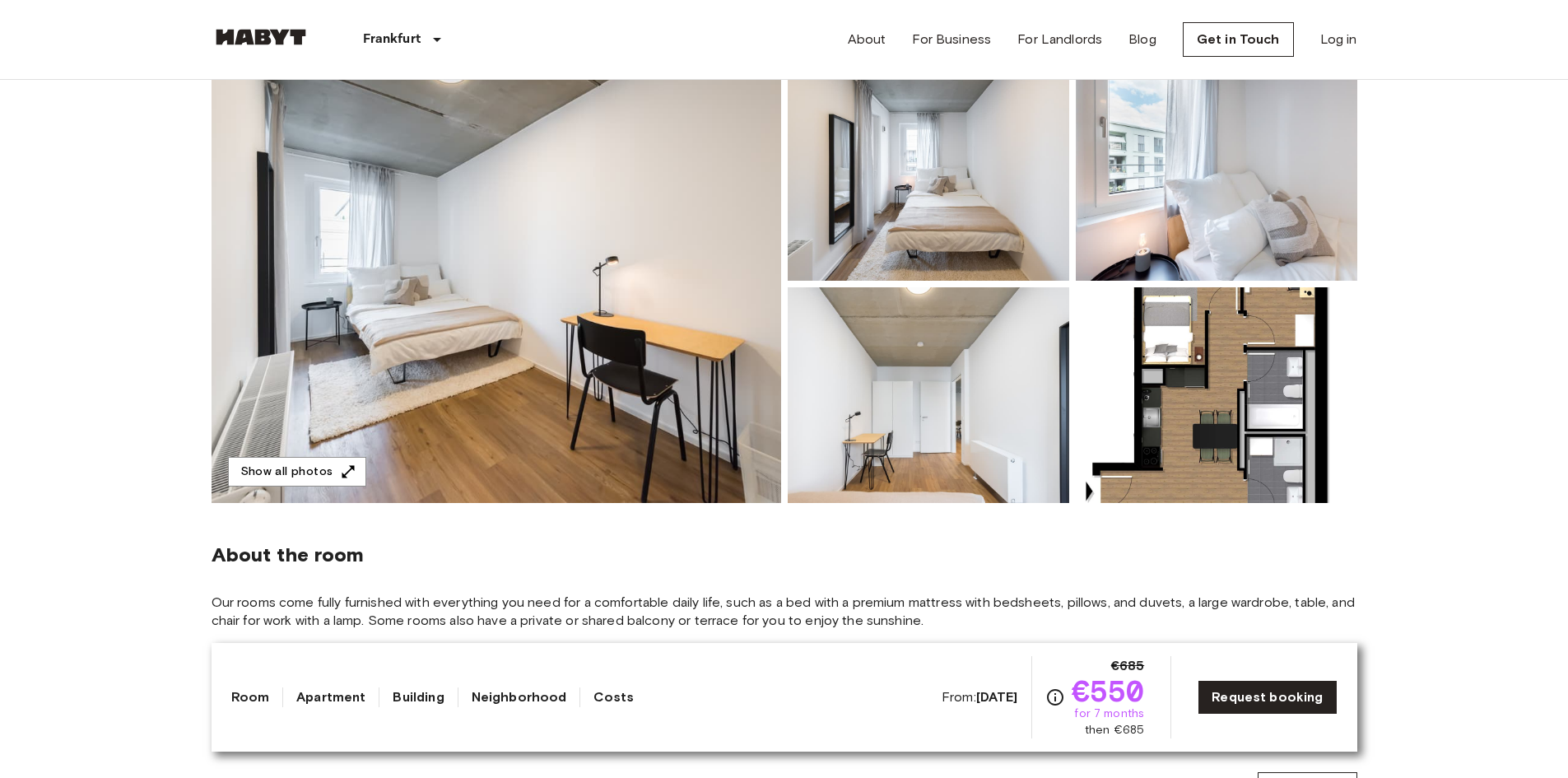
click at [1221, 309] on img at bounding box center [1216, 395] width 282 height 216
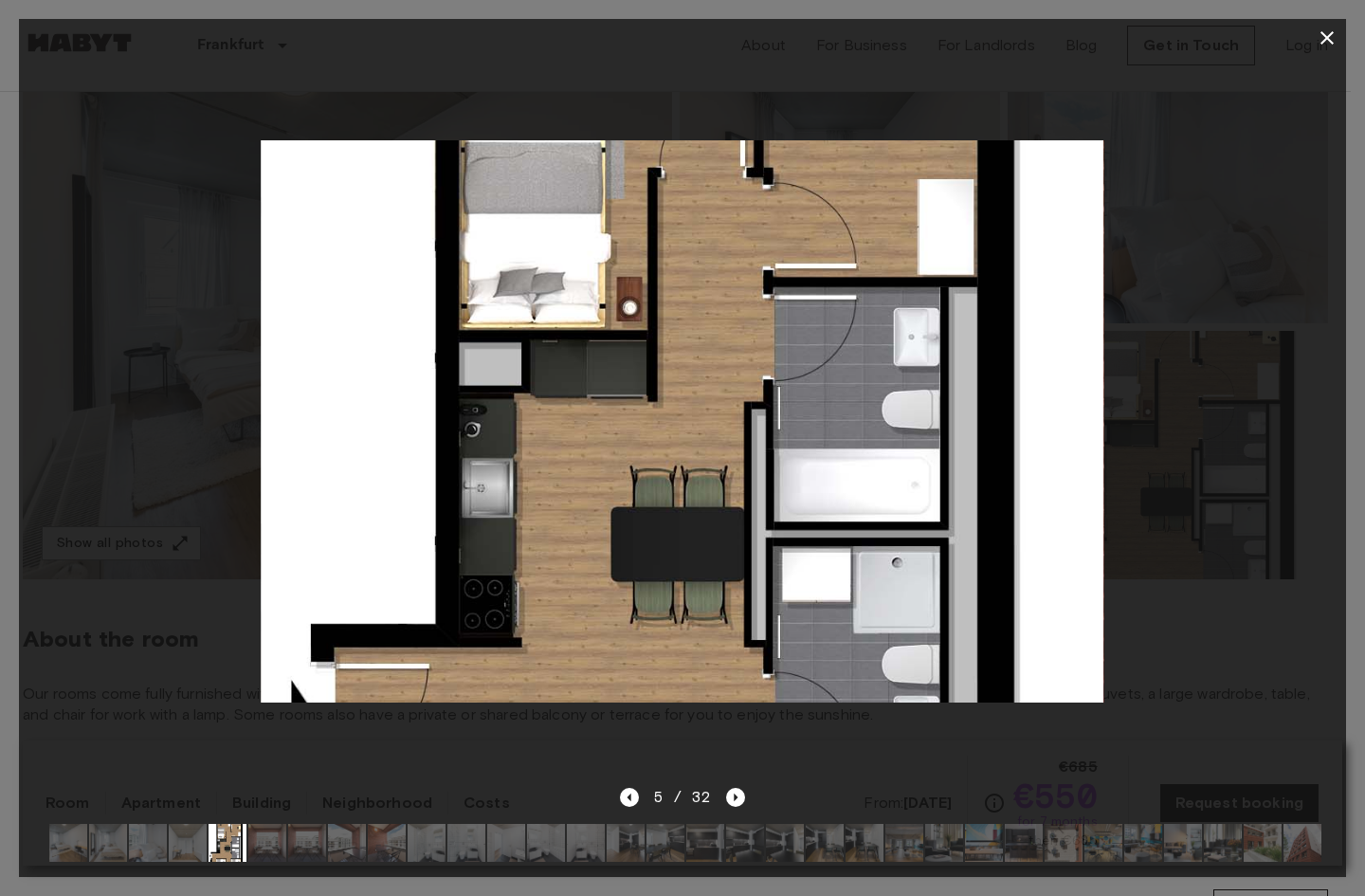
click at [1320, 31] on icon "button" at bounding box center [1327, 37] width 23 height 23
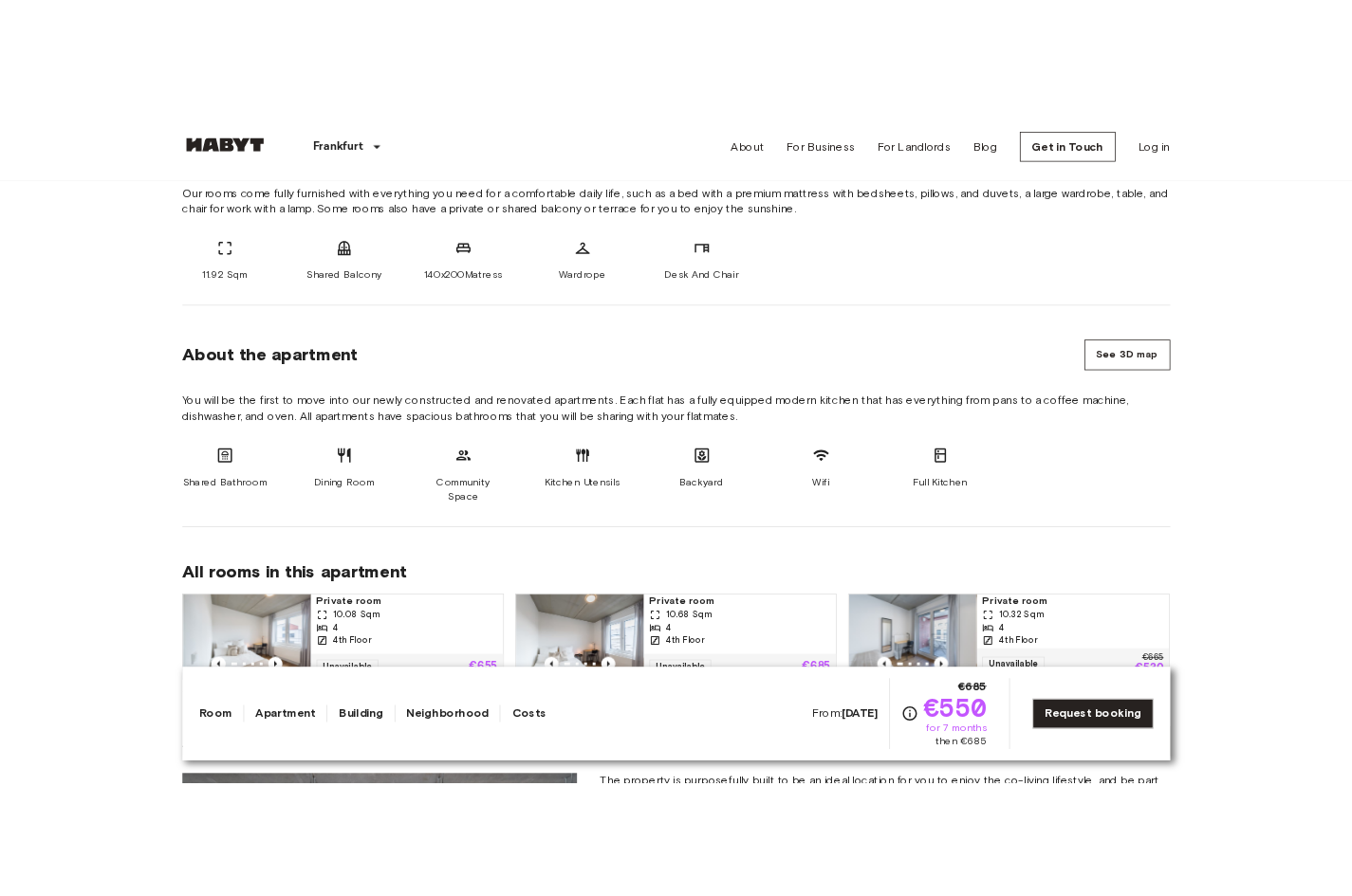
scroll to position [854, 0]
